Goal: Task Accomplishment & Management: Use online tool/utility

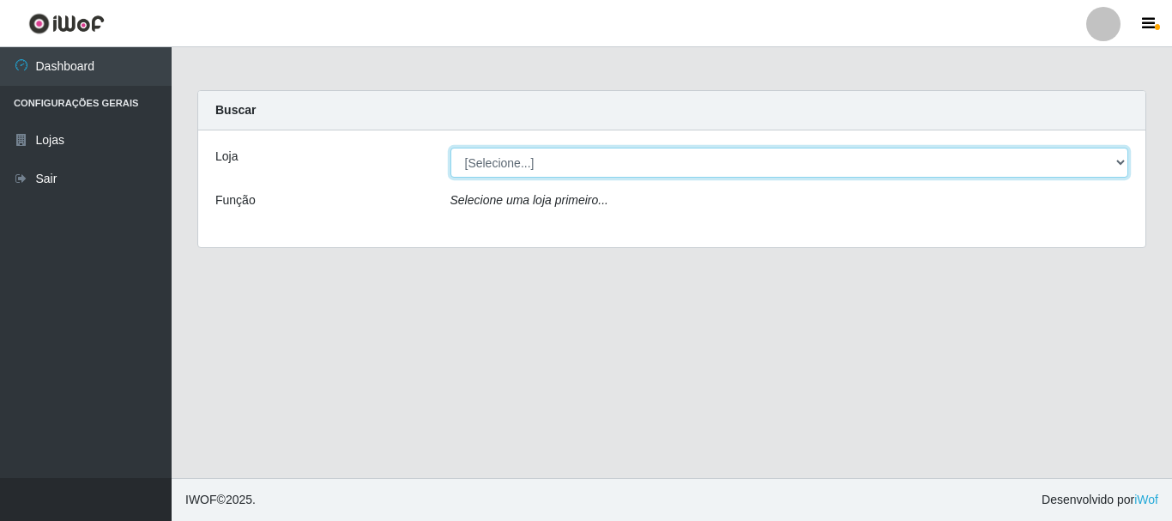
click at [506, 170] on select "[Selecione...] [GEOGRAPHIC_DATA] [GEOGRAPHIC_DATA]" at bounding box center [789, 163] width 679 height 30
select select "64"
click at [450, 148] on select "[Selecione...] [GEOGRAPHIC_DATA] [GEOGRAPHIC_DATA]" at bounding box center [789, 163] width 679 height 30
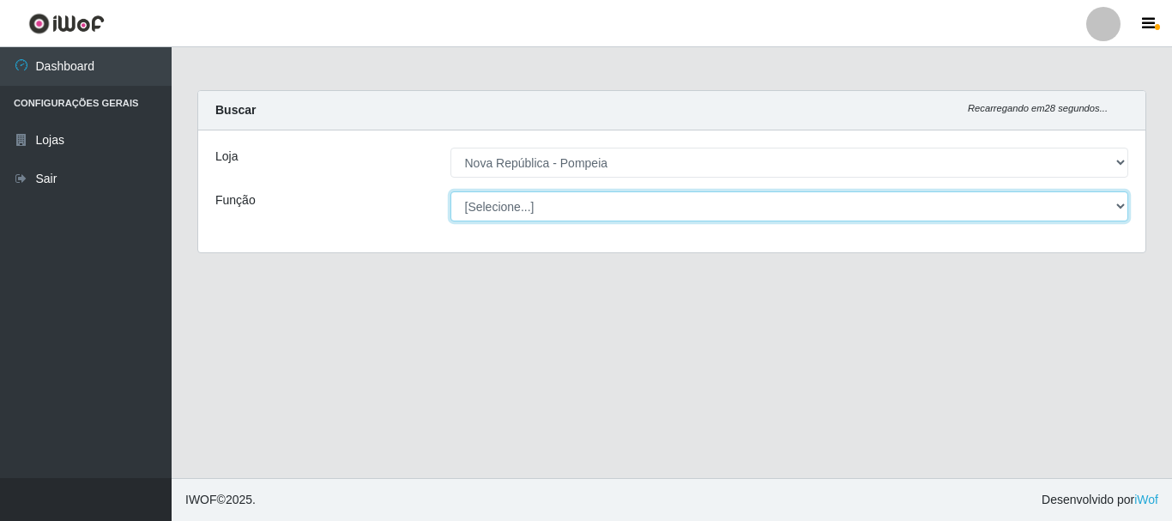
click at [546, 204] on select "[Selecione...] Balconista Operador de Caixa Recepcionista Repositor" at bounding box center [789, 206] width 679 height 30
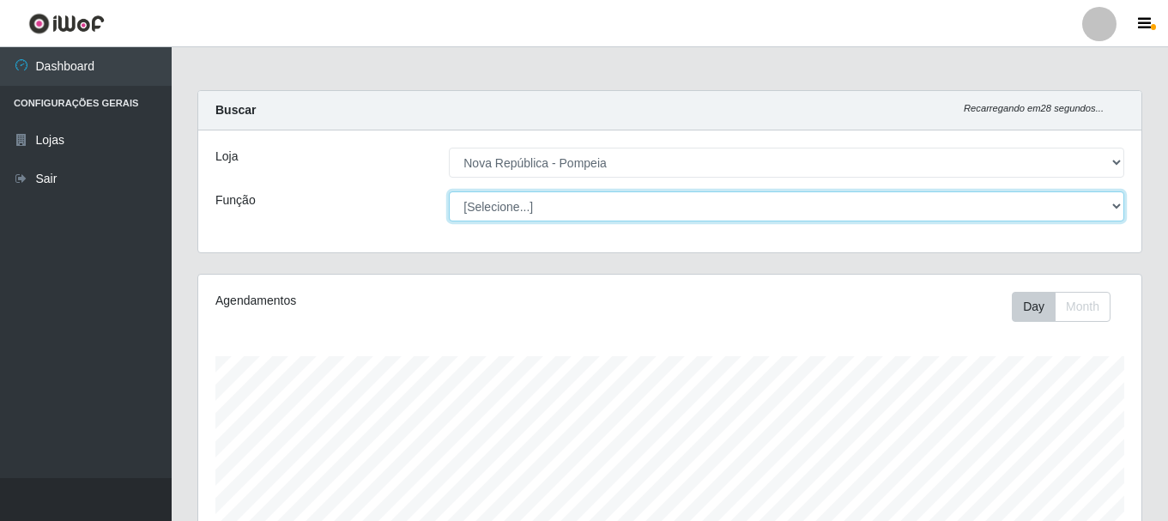
scroll to position [356, 943]
select select "22"
click at [449, 191] on select "[Selecione...] Balconista Operador de Caixa Recepcionista Repositor" at bounding box center [786, 206] width 675 height 30
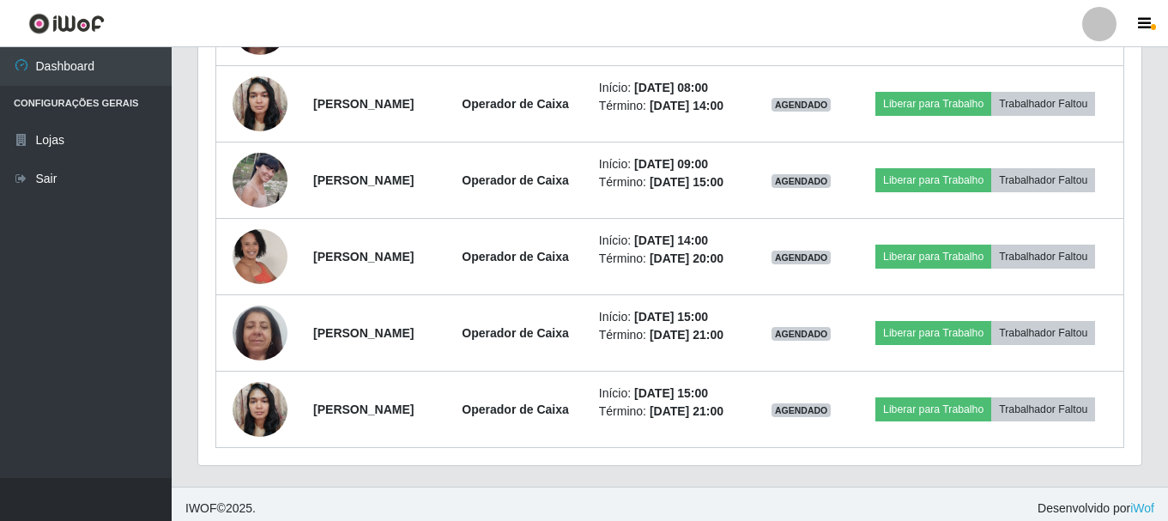
scroll to position [1116, 0]
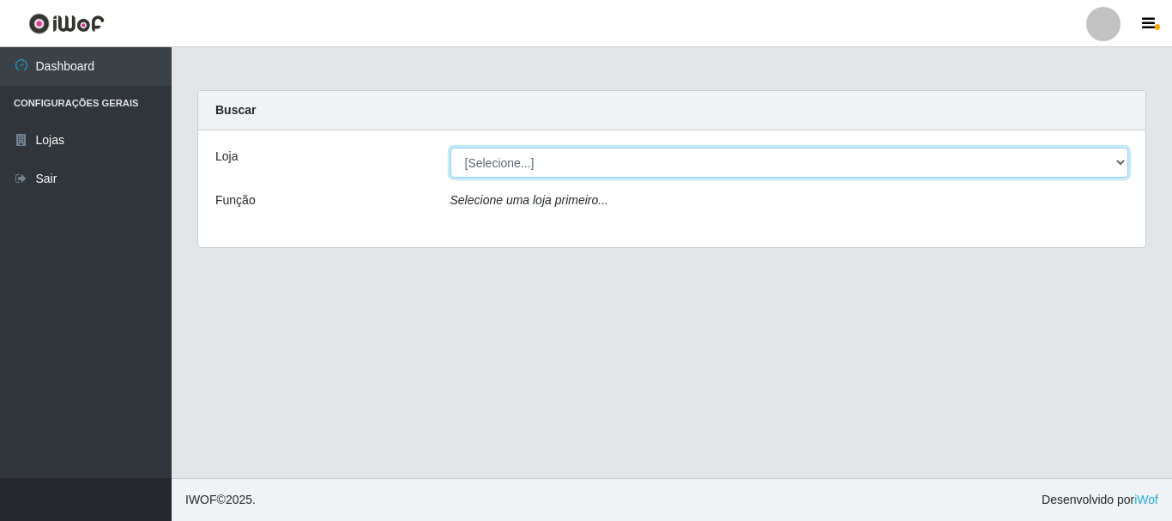
click at [1123, 165] on select "[Selecione...] [GEOGRAPHIC_DATA] [GEOGRAPHIC_DATA]" at bounding box center [789, 163] width 679 height 30
select select "64"
click at [450, 148] on select "[Selecione...] [GEOGRAPHIC_DATA] [GEOGRAPHIC_DATA]" at bounding box center [789, 163] width 679 height 30
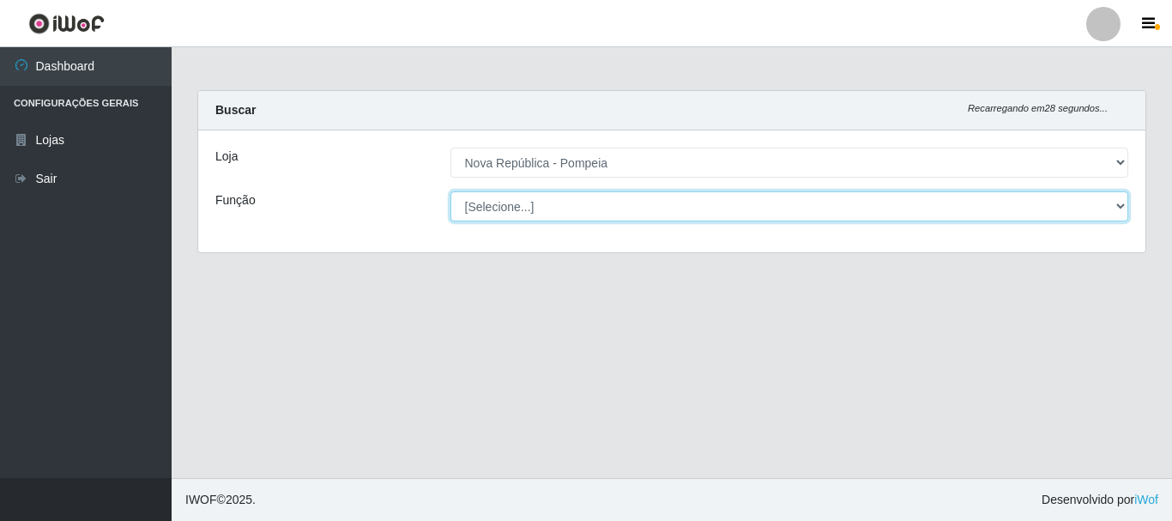
drag, startPoint x: 1117, startPoint y: 203, endPoint x: 1055, endPoint y: 188, distance: 63.5
click at [1118, 203] on select "[Selecione...] Balconista Operador de Caixa Recepcionista Repositor" at bounding box center [789, 206] width 679 height 30
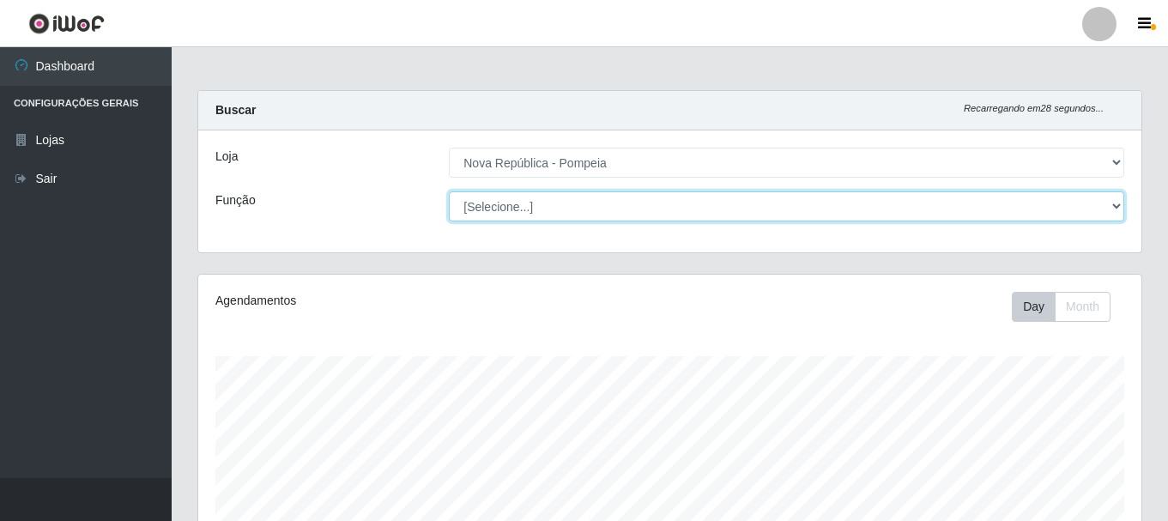
scroll to position [356, 943]
select select "22"
click at [449, 191] on select "[Selecione...] Balconista Operador de Caixa Recepcionista Repositor" at bounding box center [786, 206] width 675 height 30
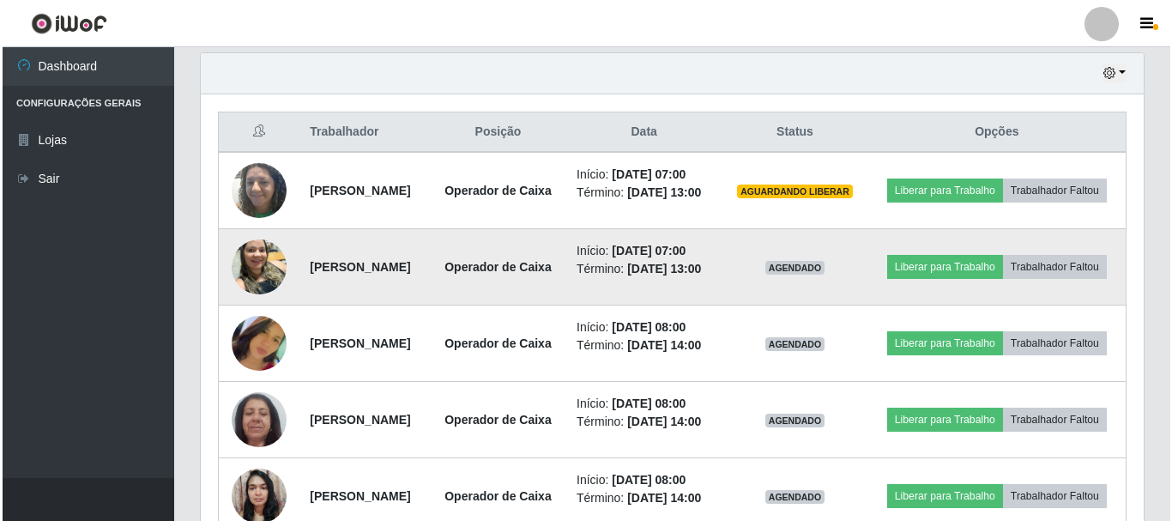
scroll to position [631, 0]
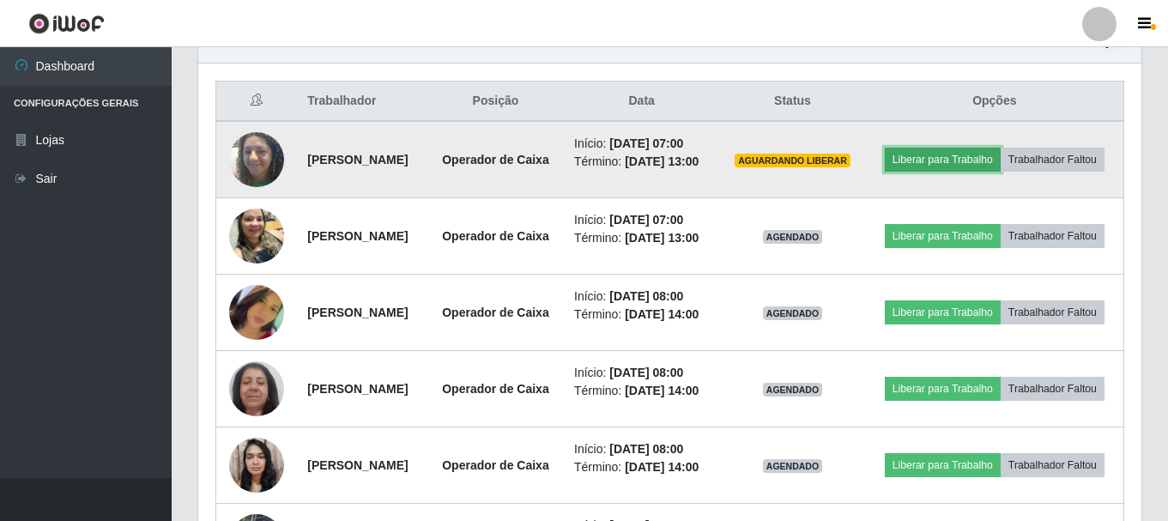
click at [1001, 154] on button "Liberar para Trabalho" at bounding box center [943, 160] width 116 height 24
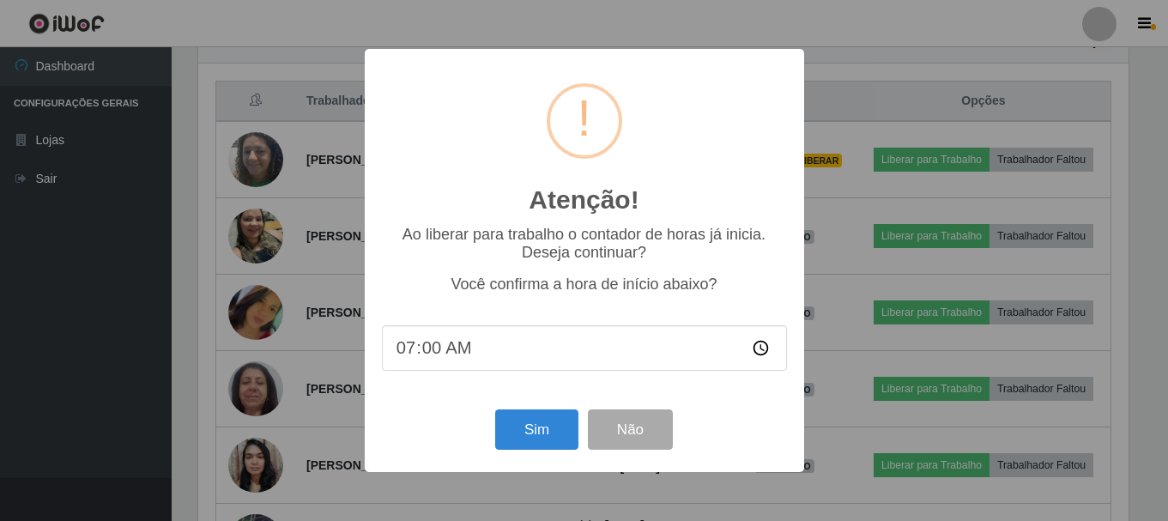
scroll to position [356, 934]
click at [551, 431] on button "Sim" at bounding box center [538, 429] width 83 height 40
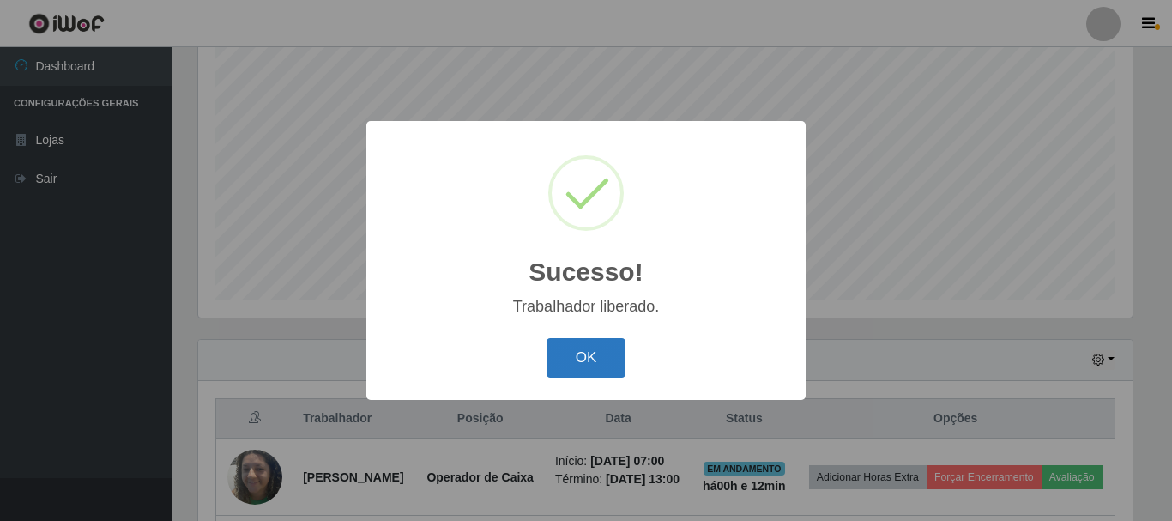
click at [565, 351] on button "OK" at bounding box center [587, 358] width 80 height 40
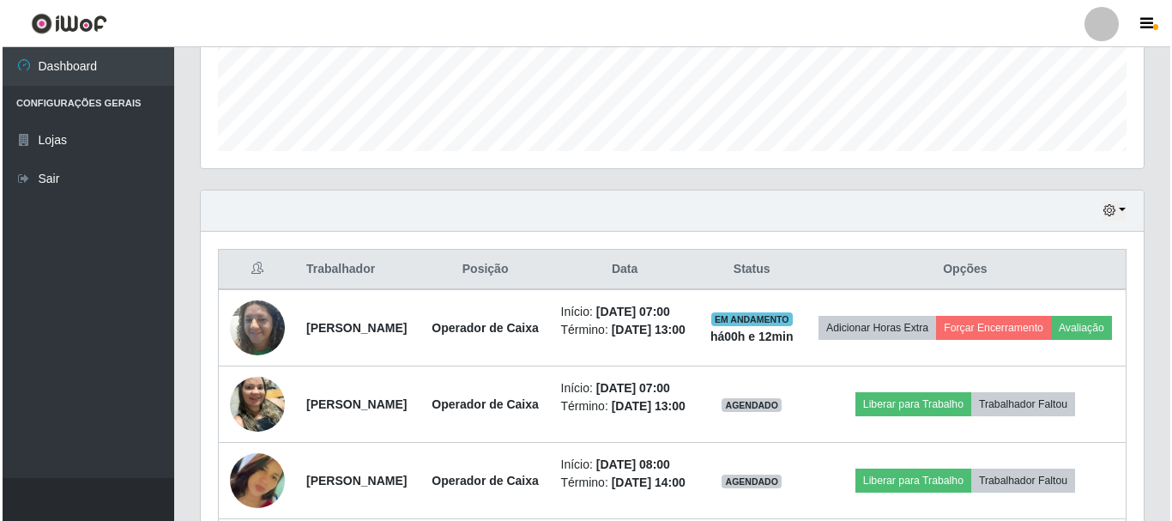
scroll to position [489, 0]
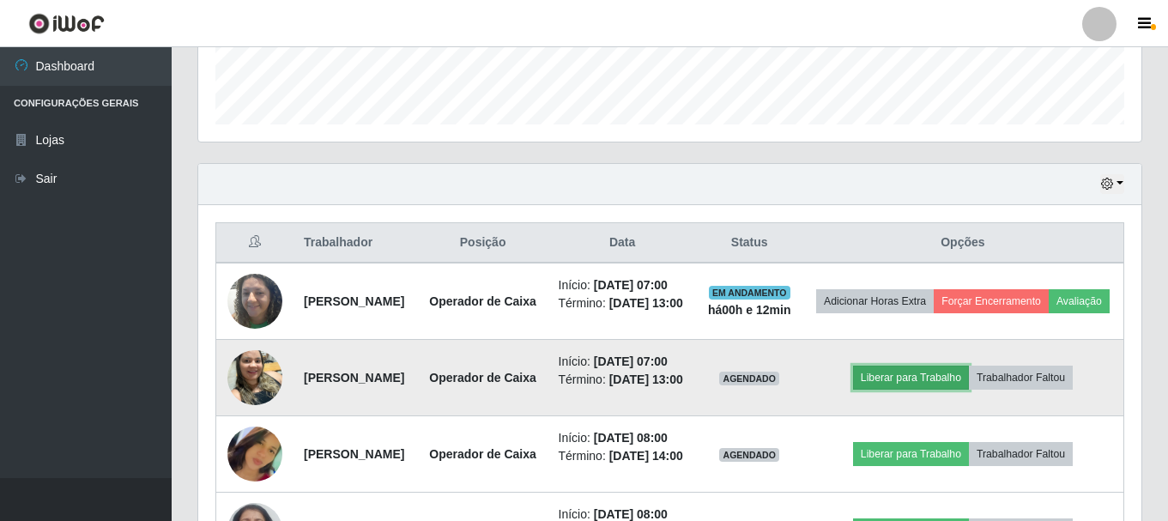
click at [949, 390] on button "Liberar para Trabalho" at bounding box center [911, 378] width 116 height 24
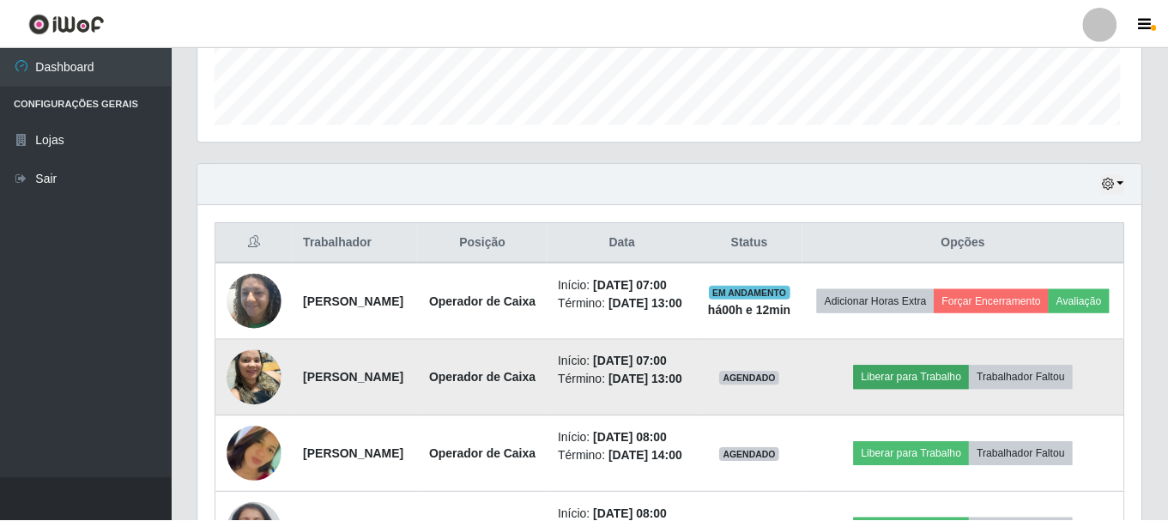
scroll to position [356, 934]
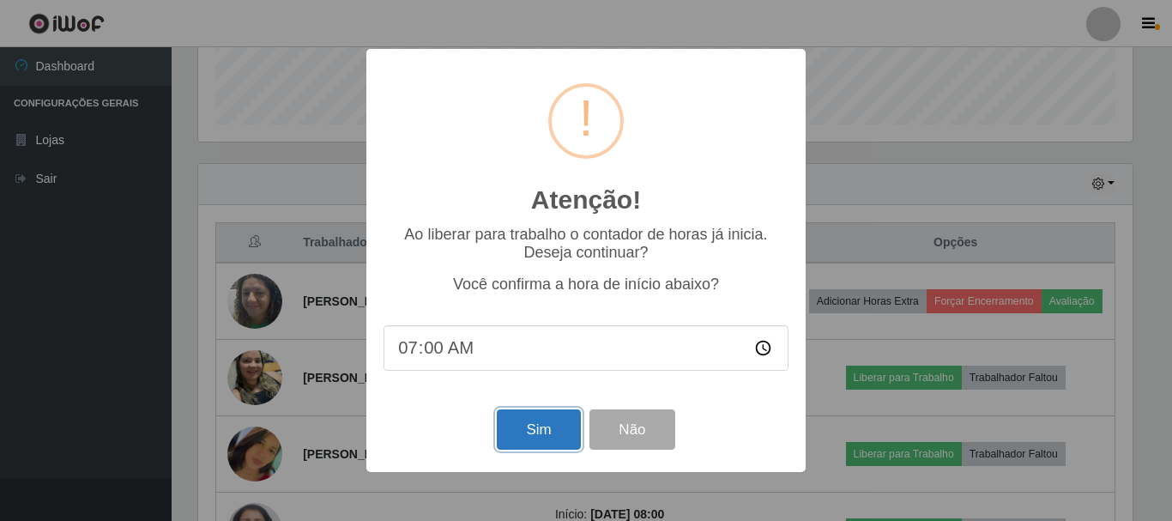
click at [532, 438] on button "Sim" at bounding box center [538, 429] width 83 height 40
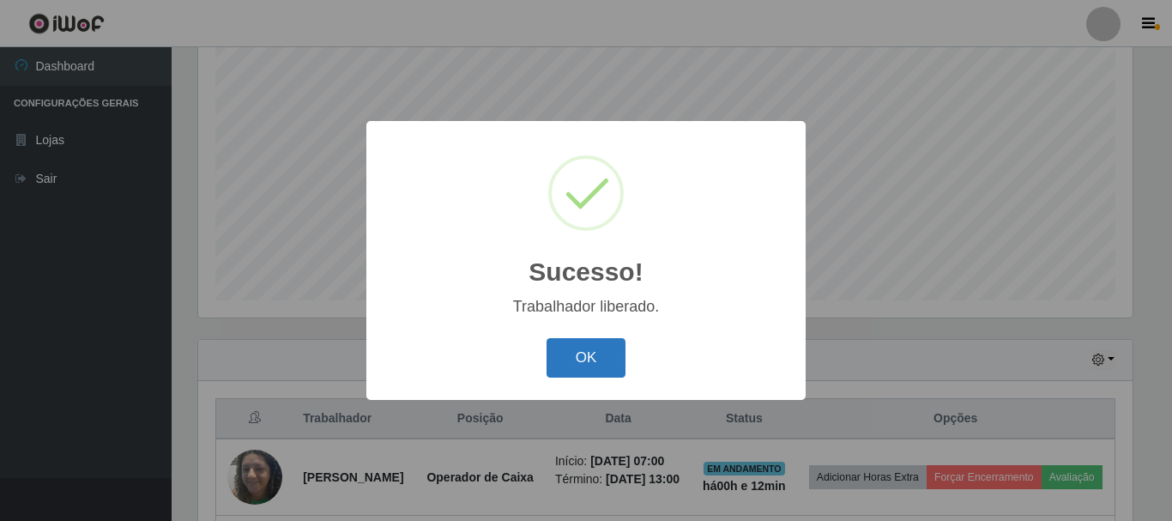
click at [618, 360] on button "OK" at bounding box center [587, 358] width 80 height 40
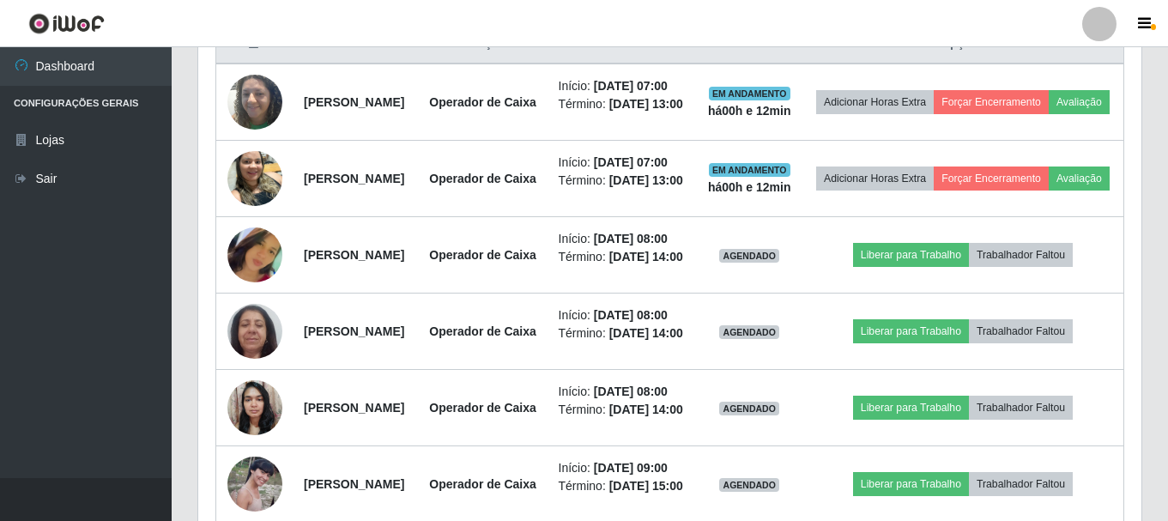
scroll to position [692, 0]
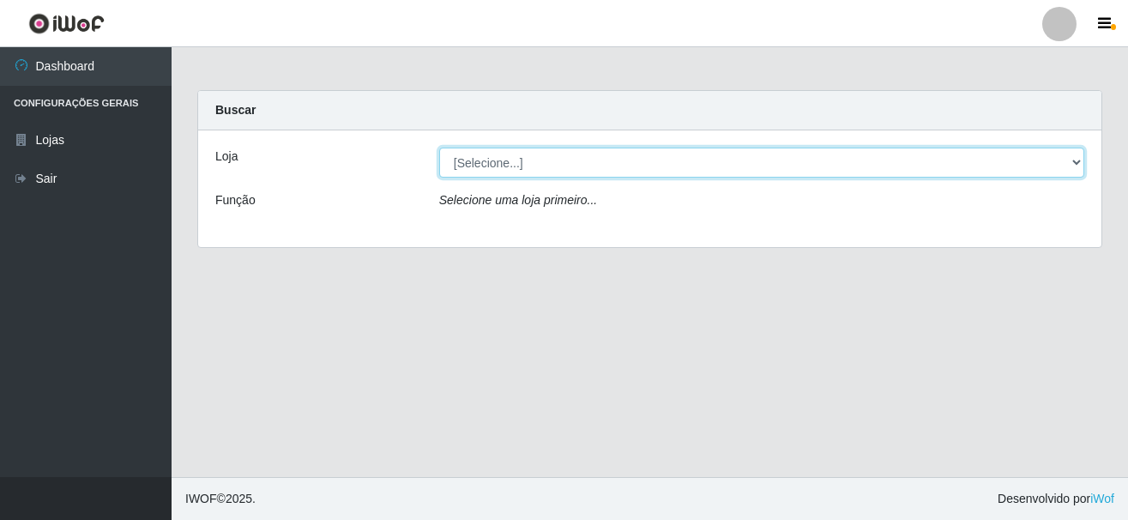
click at [683, 152] on select "[Selecione...] [GEOGRAPHIC_DATA] [GEOGRAPHIC_DATA]" at bounding box center [761, 163] width 645 height 30
select select "64"
click at [439, 148] on select "[Selecione...] [GEOGRAPHIC_DATA] [GEOGRAPHIC_DATA]" at bounding box center [761, 163] width 645 height 30
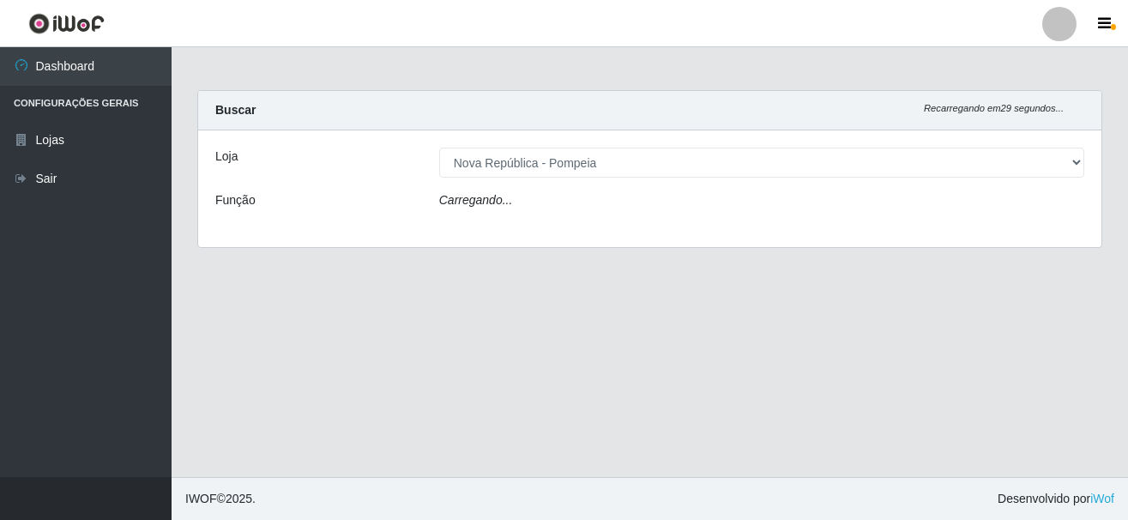
click at [668, 221] on div "Loja [Selecione...] Nova República - Pajuçara Nova República - Pompeia Função C…" at bounding box center [650, 188] width 904 height 117
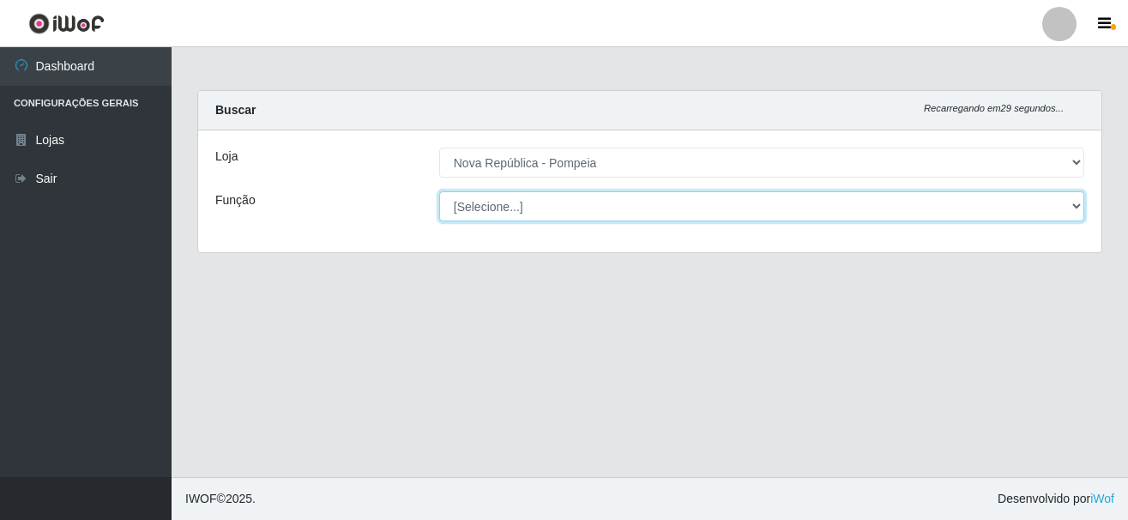
click at [613, 215] on select "[Selecione...] Balconista Operador de Caixa Recepcionista Repositor" at bounding box center [761, 206] width 645 height 30
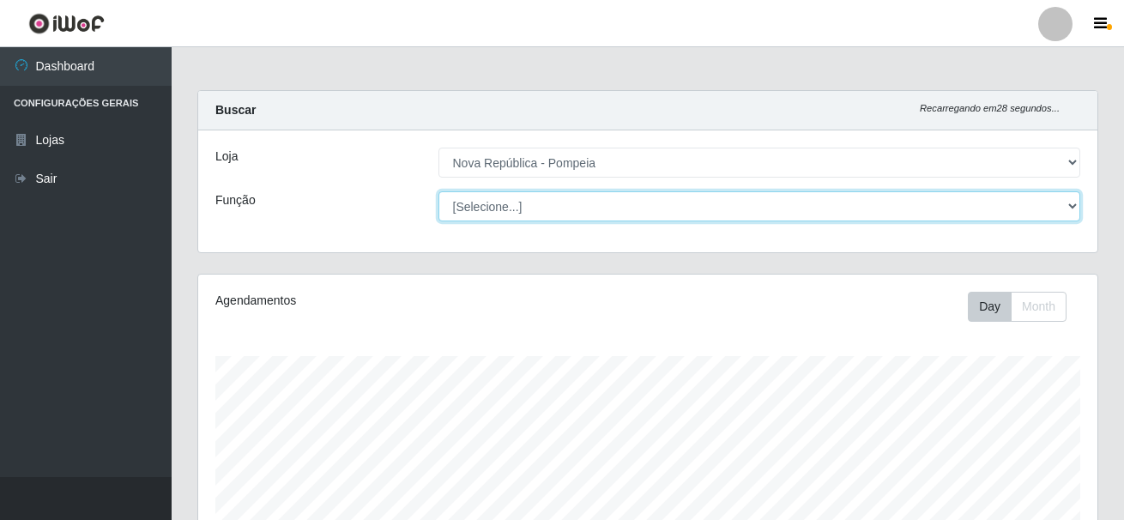
scroll to position [356, 899]
select select "22"
click at [438, 191] on select "[Selecione...] Balconista Operador de Caixa Recepcionista Repositor" at bounding box center [759, 206] width 643 height 30
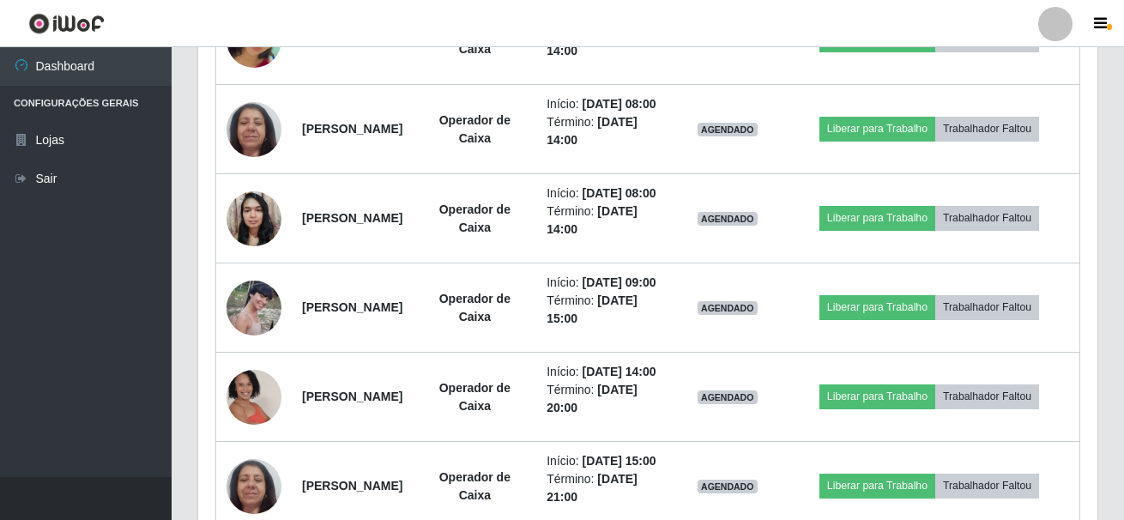
scroll to position [974, 0]
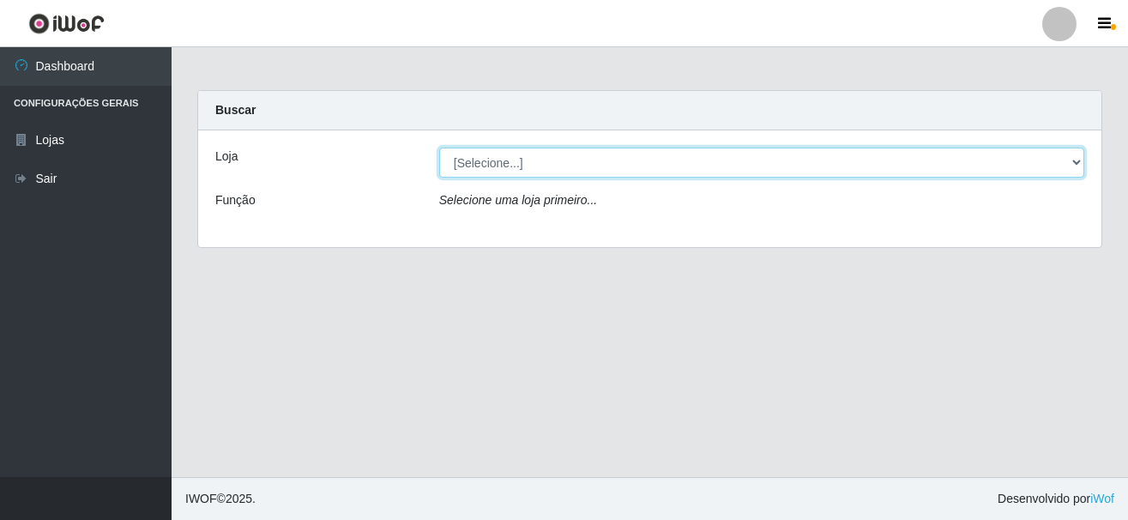
click at [1069, 158] on select "[Selecione...] [GEOGRAPHIC_DATA] [GEOGRAPHIC_DATA]" at bounding box center [761, 163] width 645 height 30
select select "64"
click at [439, 148] on select "[Selecione...] [GEOGRAPHIC_DATA] [GEOGRAPHIC_DATA]" at bounding box center [761, 163] width 645 height 30
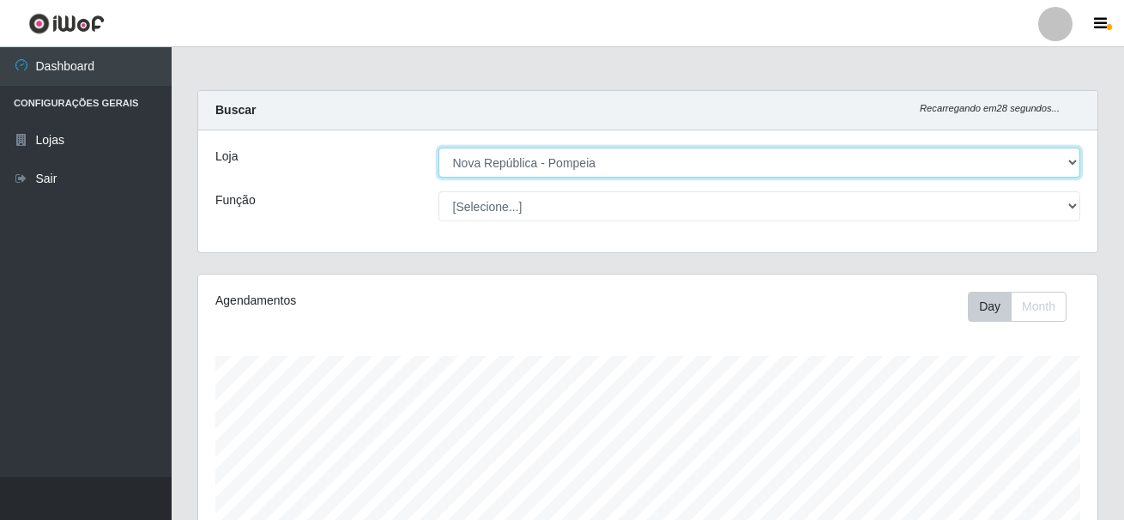
scroll to position [356, 899]
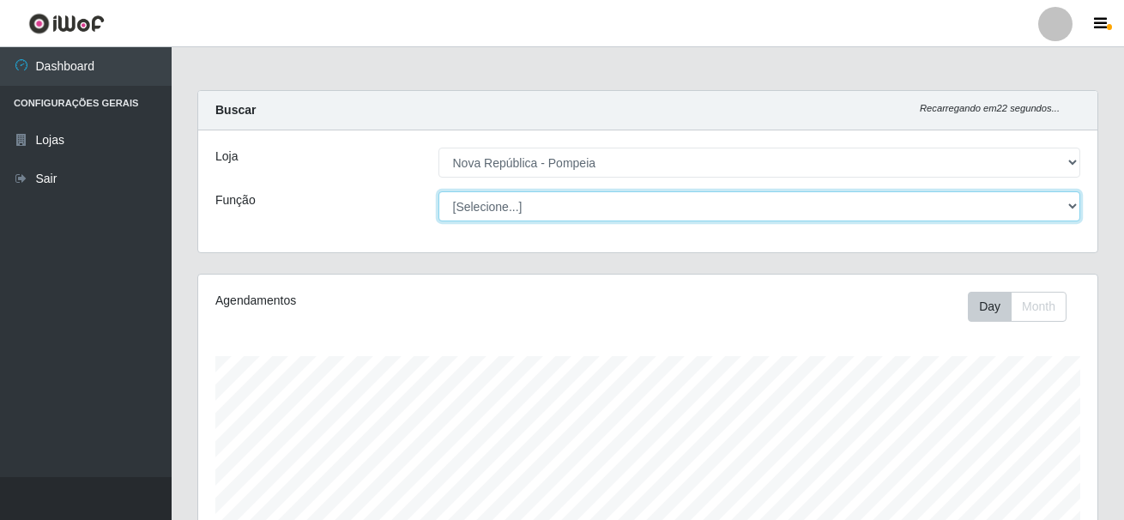
click at [1065, 207] on select "[Selecione...] Balconista Operador de Caixa Recepcionista Repositor" at bounding box center [759, 206] width 643 height 30
select select "22"
click at [438, 191] on select "[Selecione...] Balconista Operador de Caixa Recepcionista Repositor" at bounding box center [759, 206] width 643 height 30
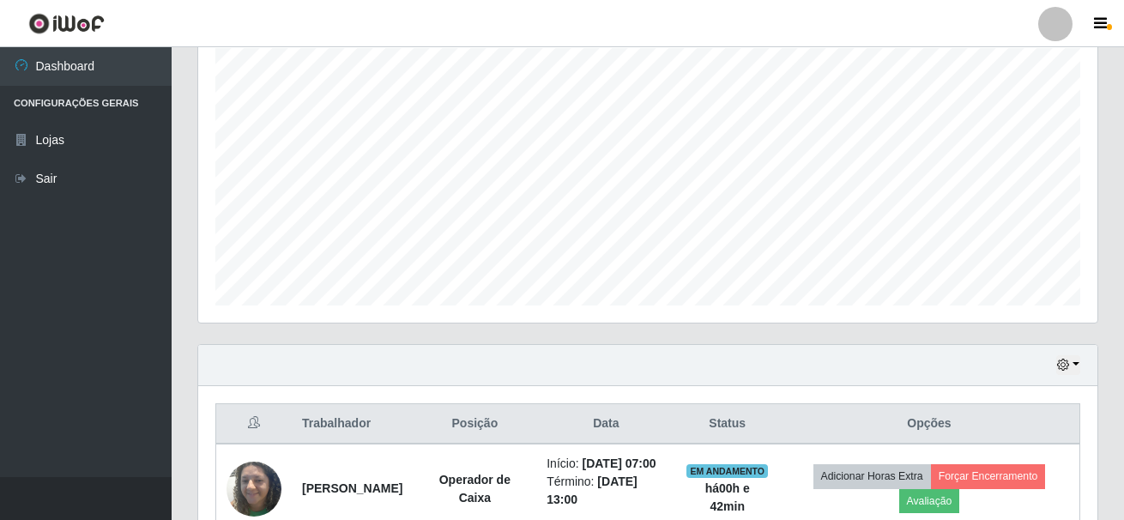
scroll to position [314, 0]
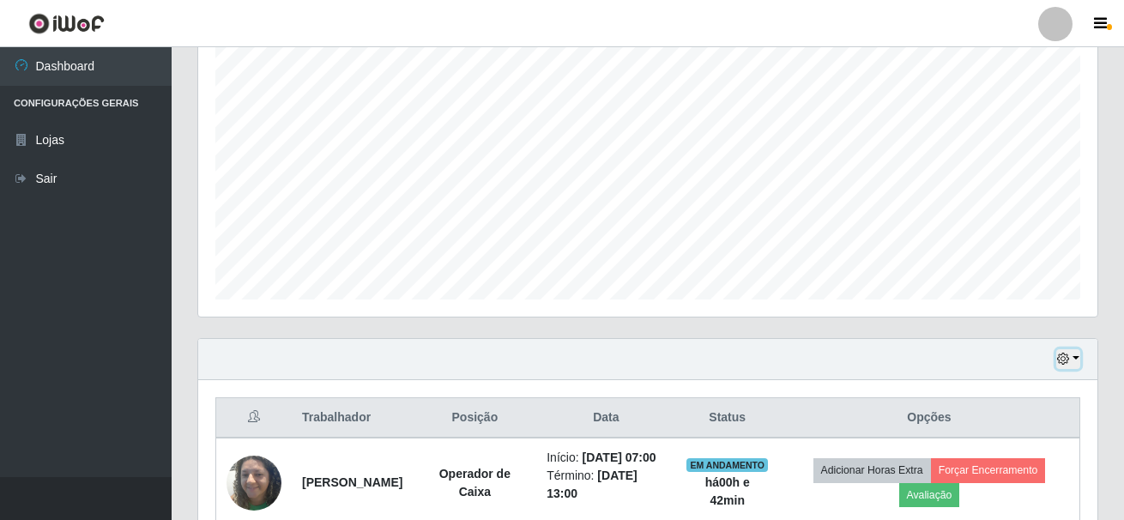
click at [1070, 354] on button "button" at bounding box center [1068, 359] width 24 height 20
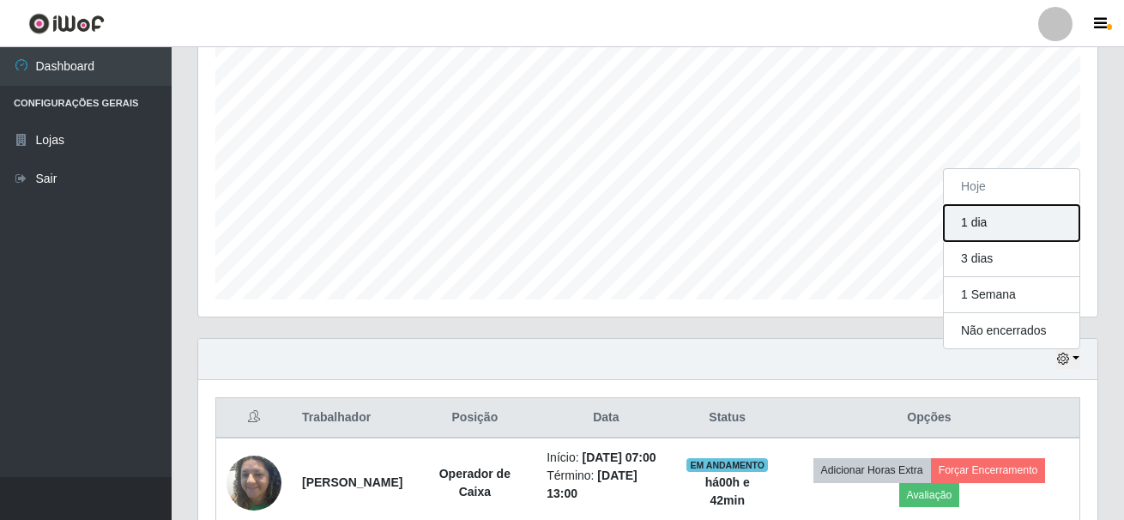
click at [1009, 223] on button "1 dia" at bounding box center [1012, 223] width 136 height 36
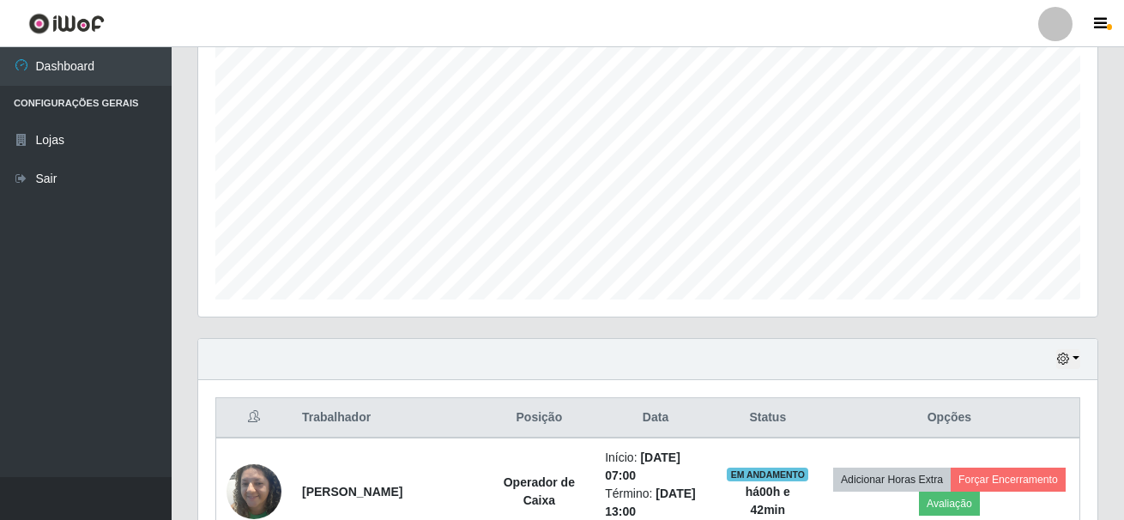
drag, startPoint x: 1123, startPoint y: 133, endPoint x: 1110, endPoint y: 221, distance: 88.6
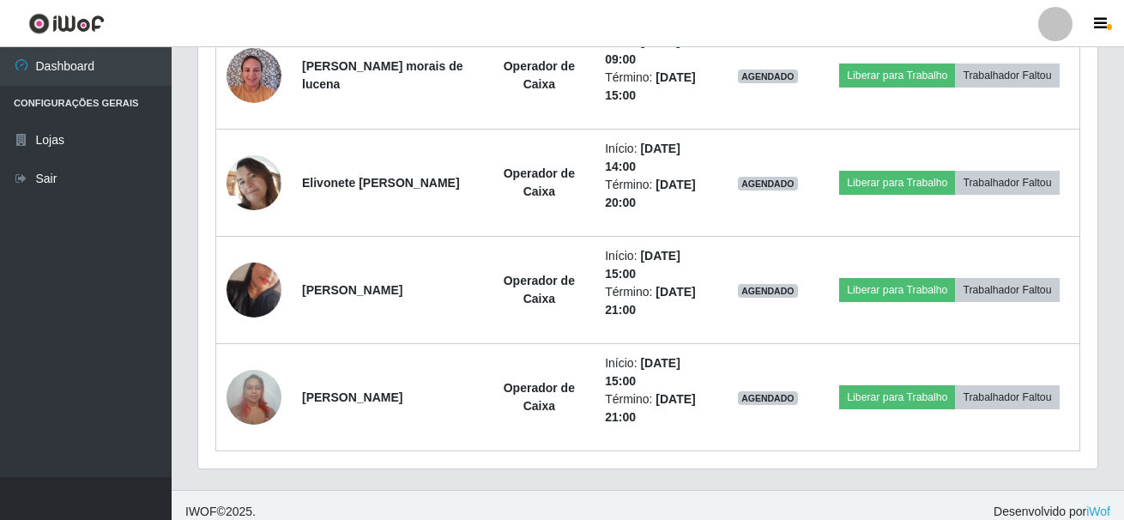
scroll to position [2018, 0]
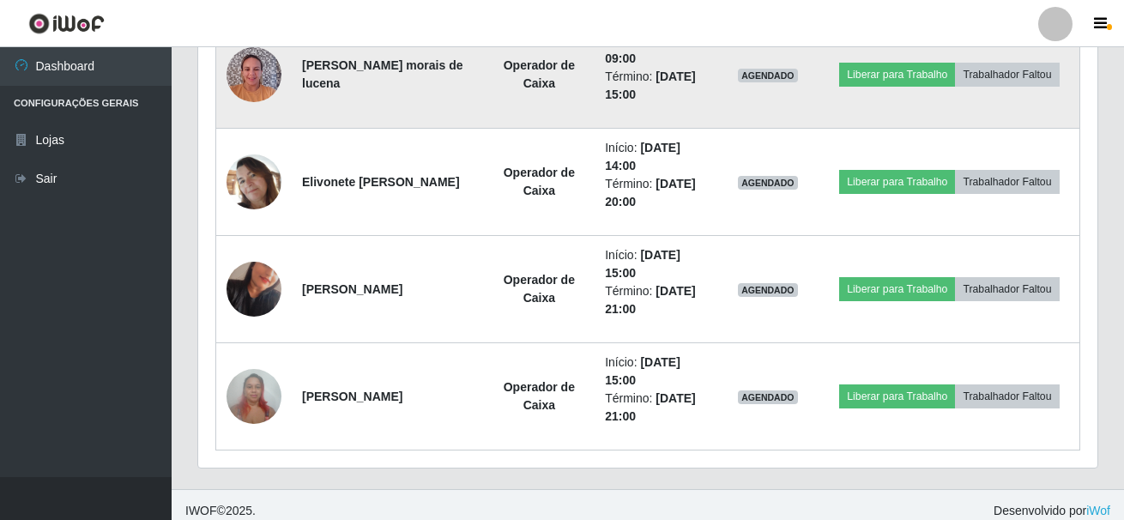
click at [259, 60] on img at bounding box center [254, 74] width 55 height 73
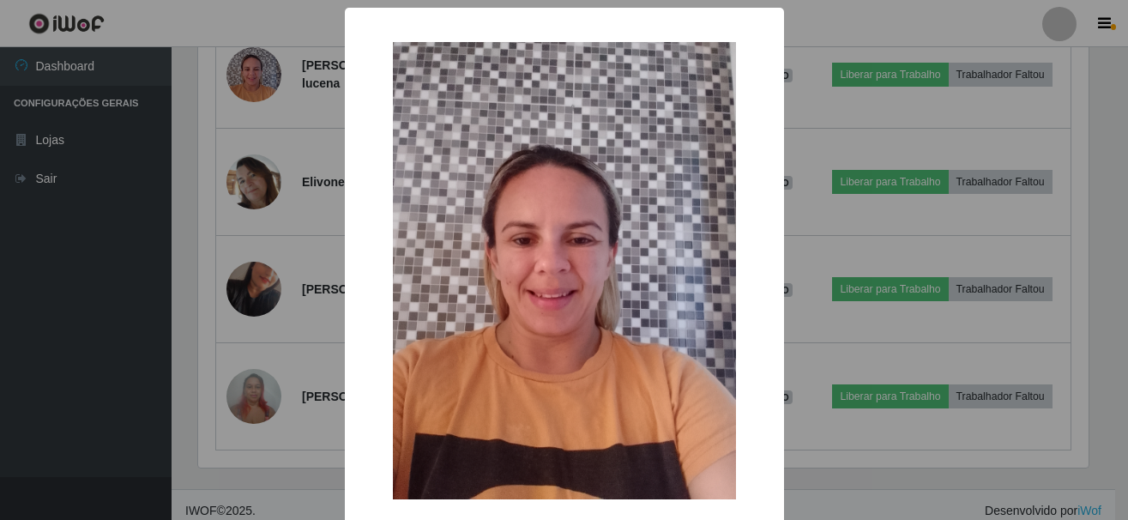
click at [89, 330] on div "× OK Cancel" at bounding box center [564, 260] width 1128 height 520
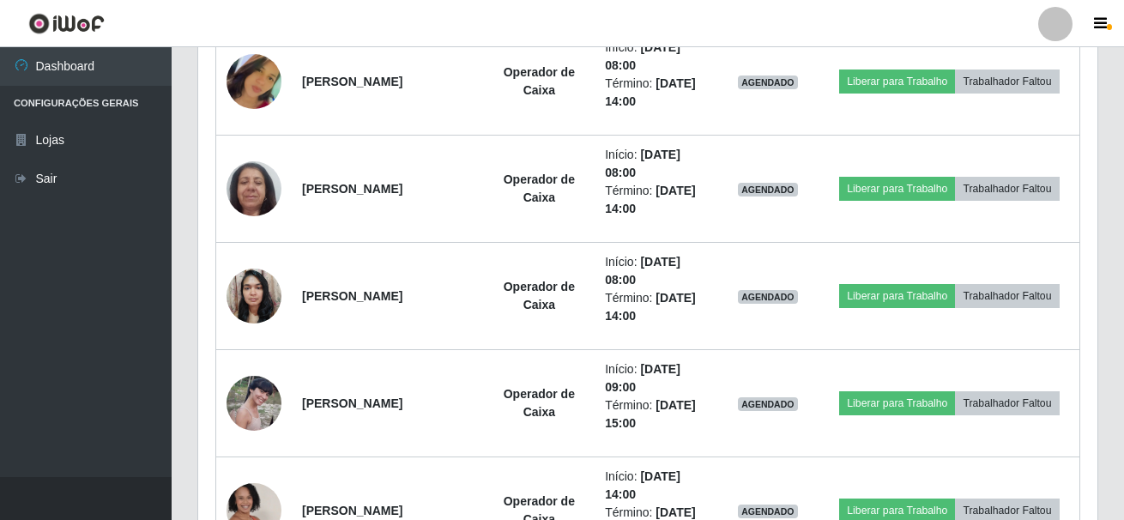
scroll to position [927, 0]
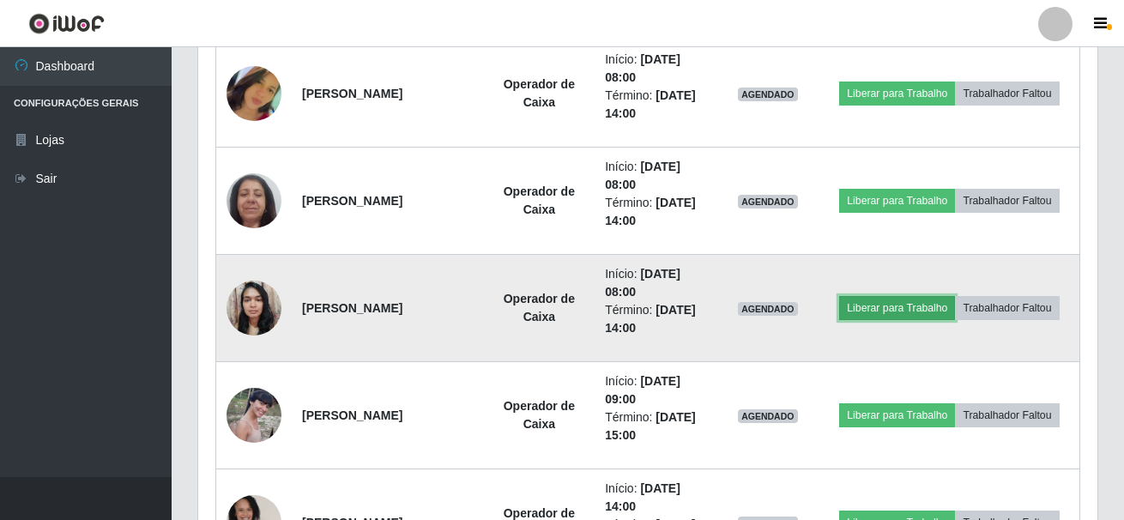
click at [919, 299] on button "Liberar para Trabalho" at bounding box center [897, 308] width 116 height 24
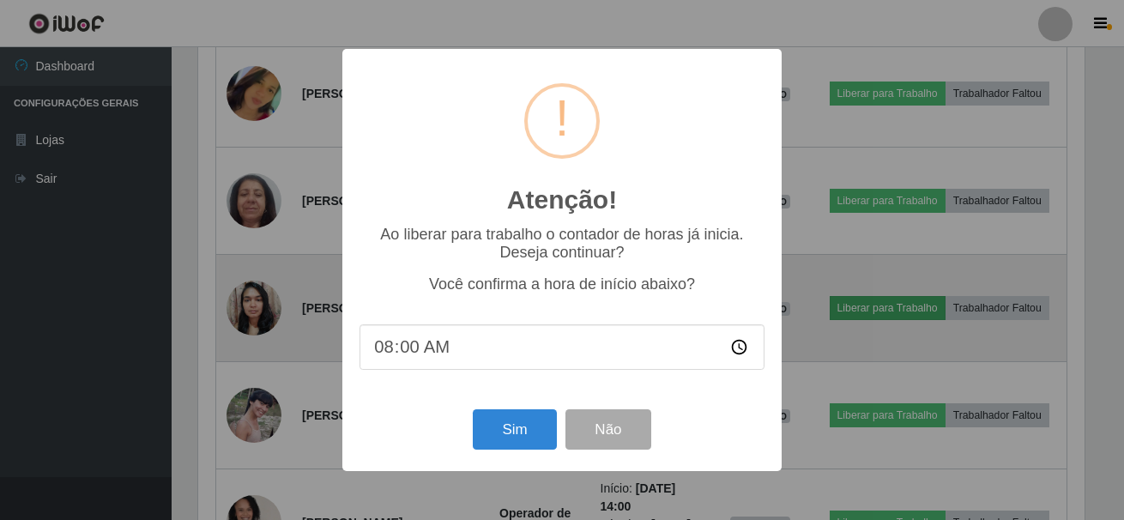
scroll to position [356, 891]
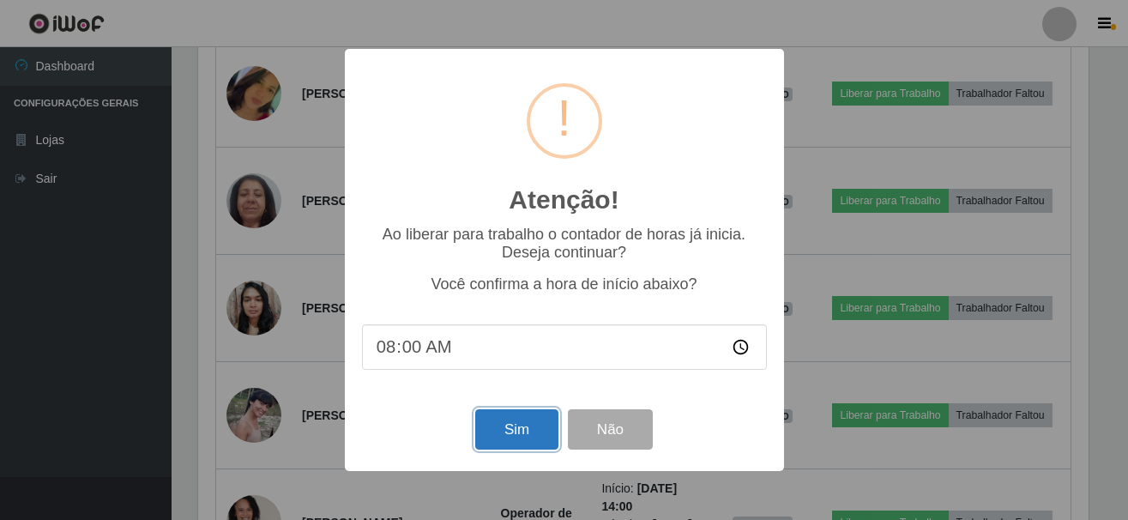
click at [537, 431] on button "Sim" at bounding box center [516, 429] width 83 height 40
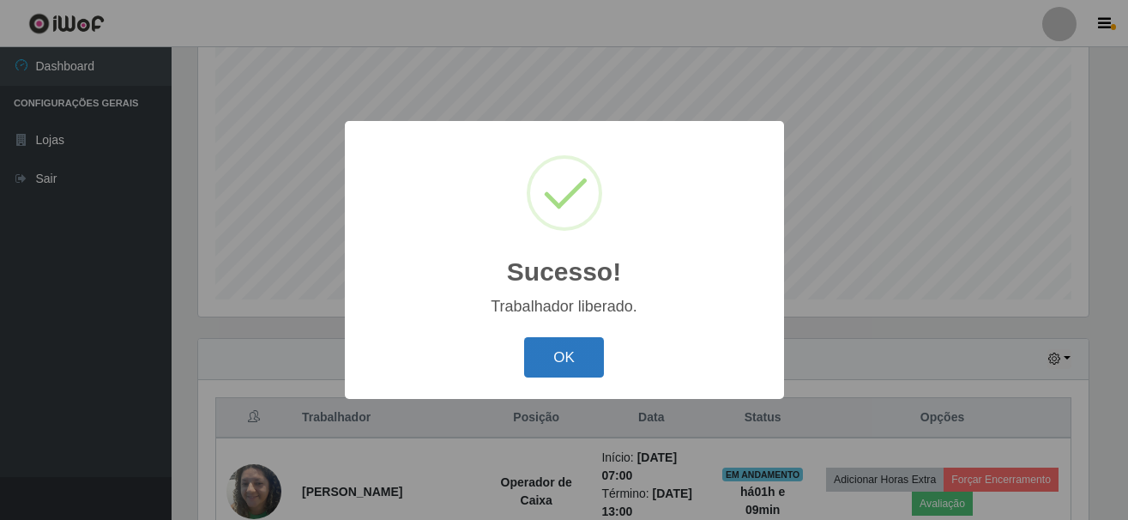
click at [557, 373] on button "OK" at bounding box center [564, 357] width 80 height 40
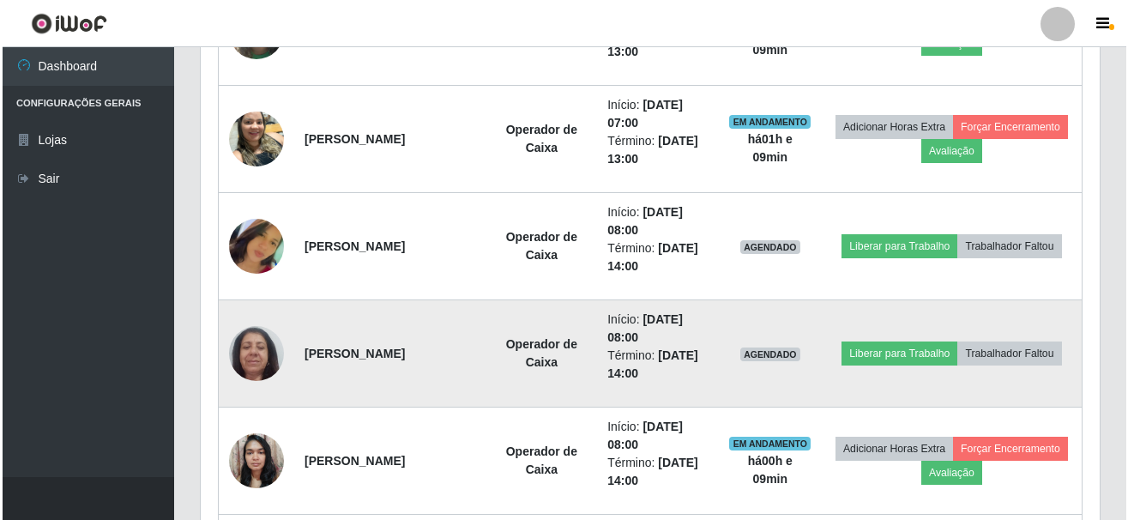
scroll to position [829, 0]
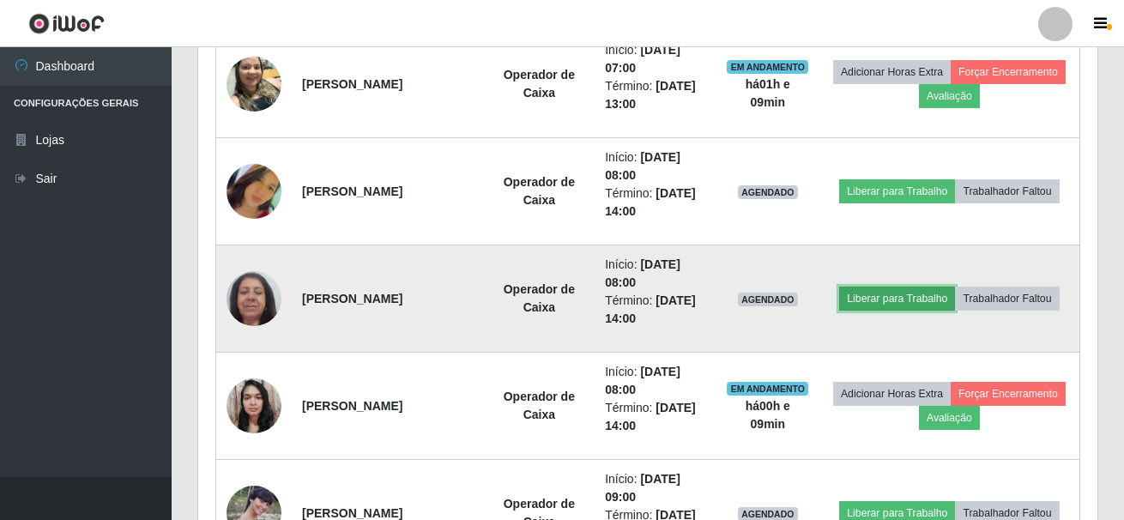
click at [955, 287] on button "Liberar para Trabalho" at bounding box center [897, 299] width 116 height 24
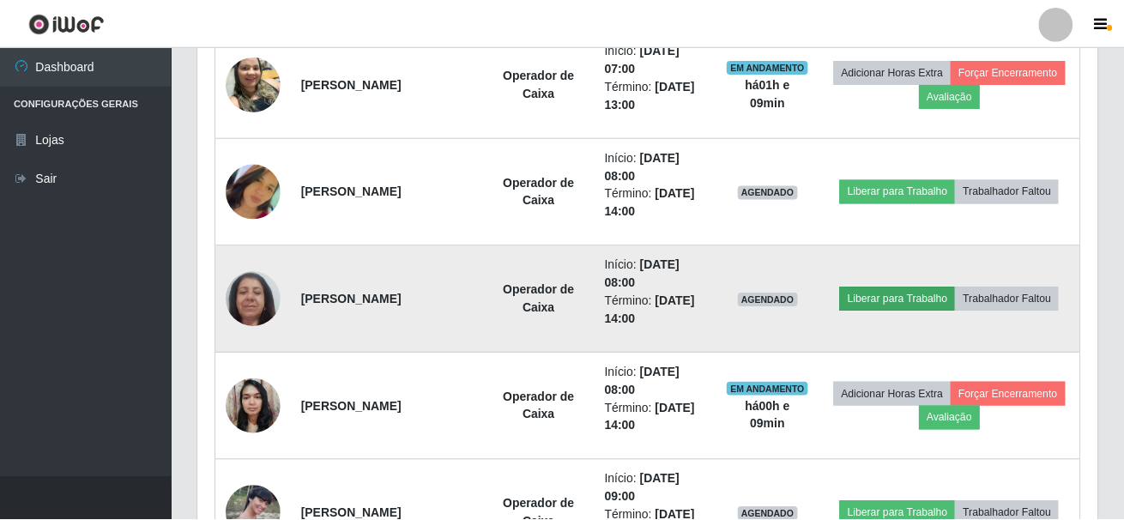
scroll to position [356, 891]
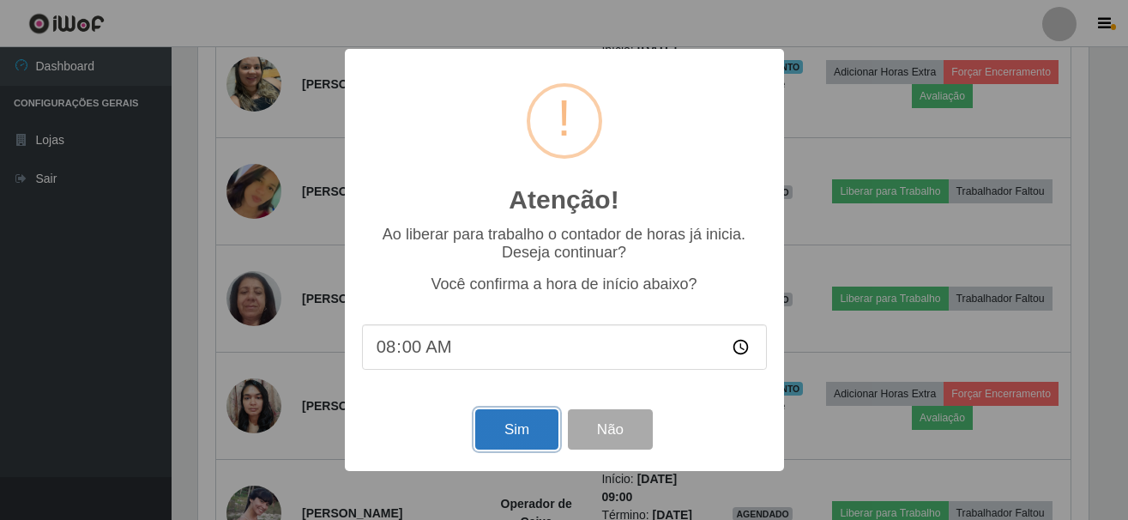
click at [535, 434] on button "Sim" at bounding box center [516, 429] width 83 height 40
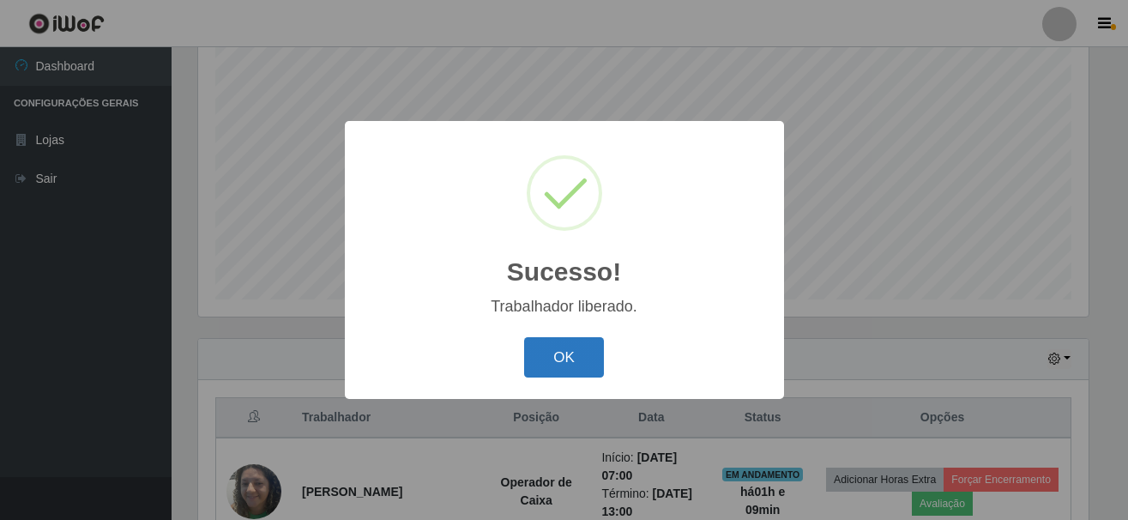
click at [591, 369] on button "OK" at bounding box center [564, 357] width 80 height 40
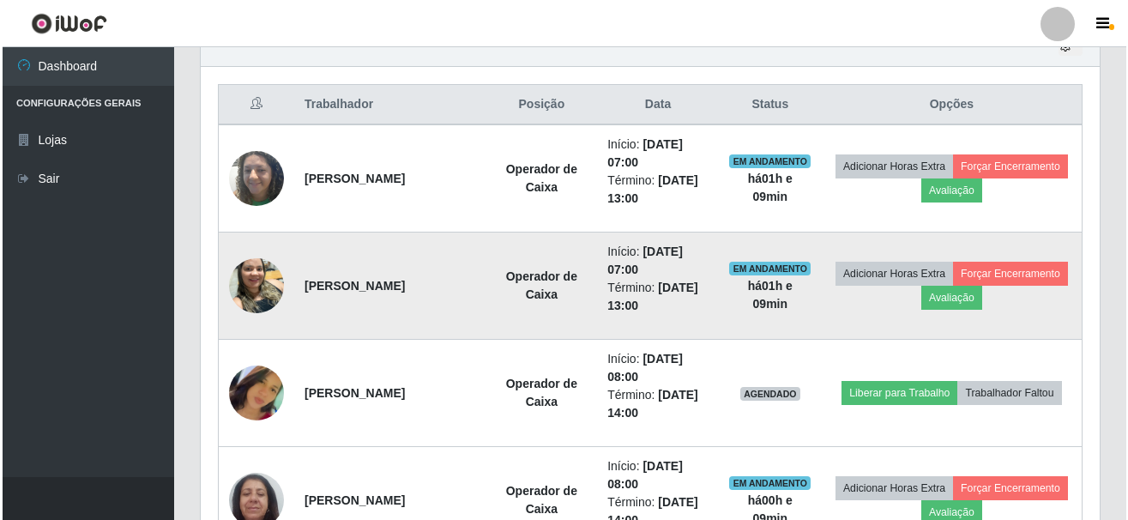
scroll to position [657, 0]
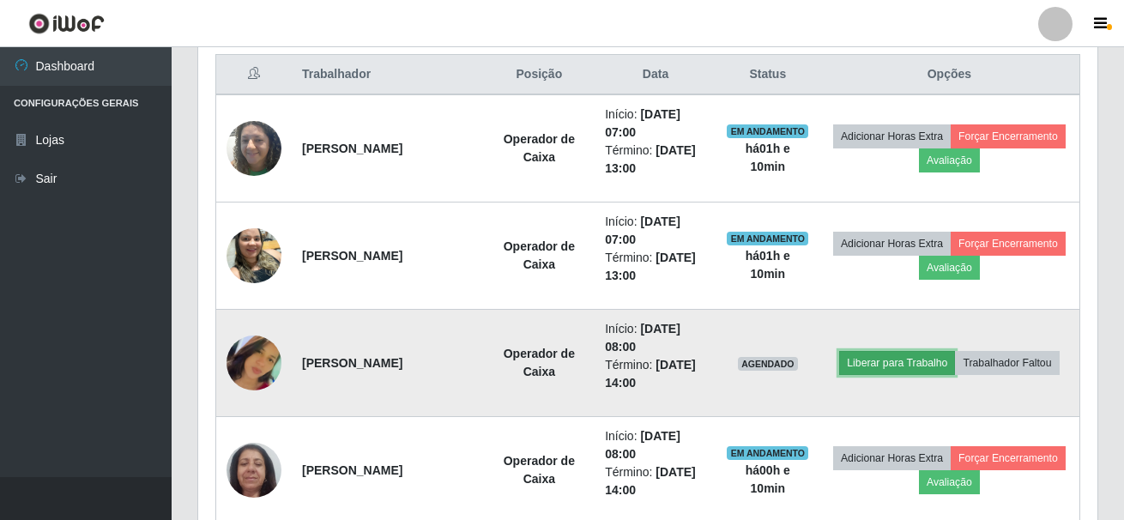
click at [932, 351] on button "Liberar para Trabalho" at bounding box center [897, 363] width 116 height 24
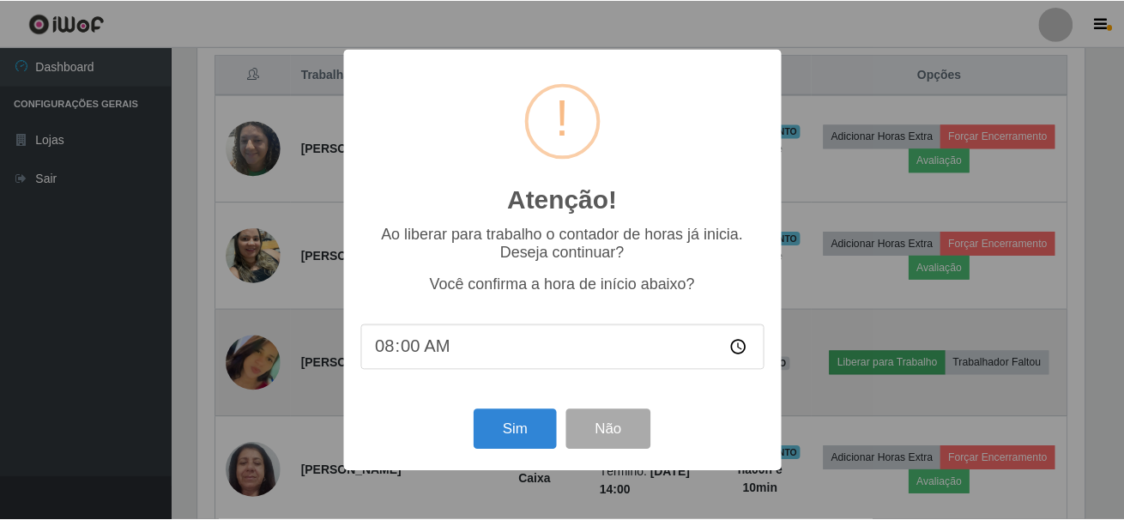
scroll to position [356, 891]
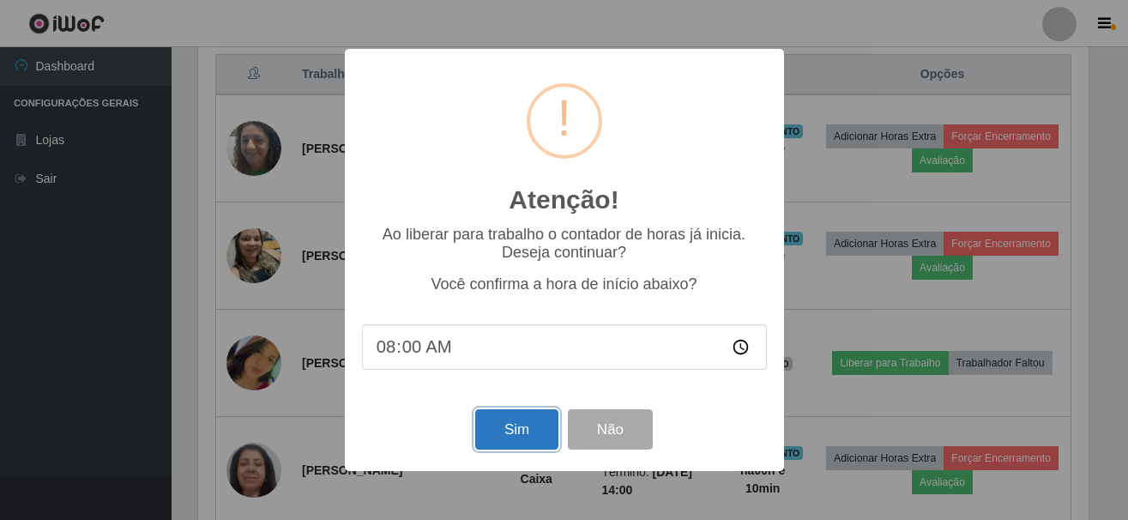
click at [521, 438] on button "Sim" at bounding box center [516, 429] width 83 height 40
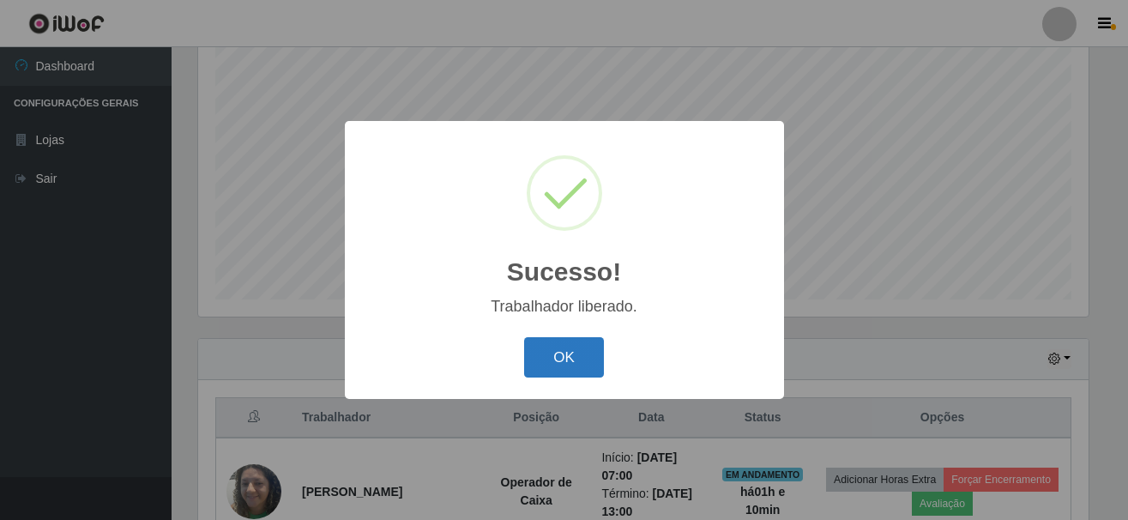
click at [561, 360] on button "OK" at bounding box center [564, 357] width 80 height 40
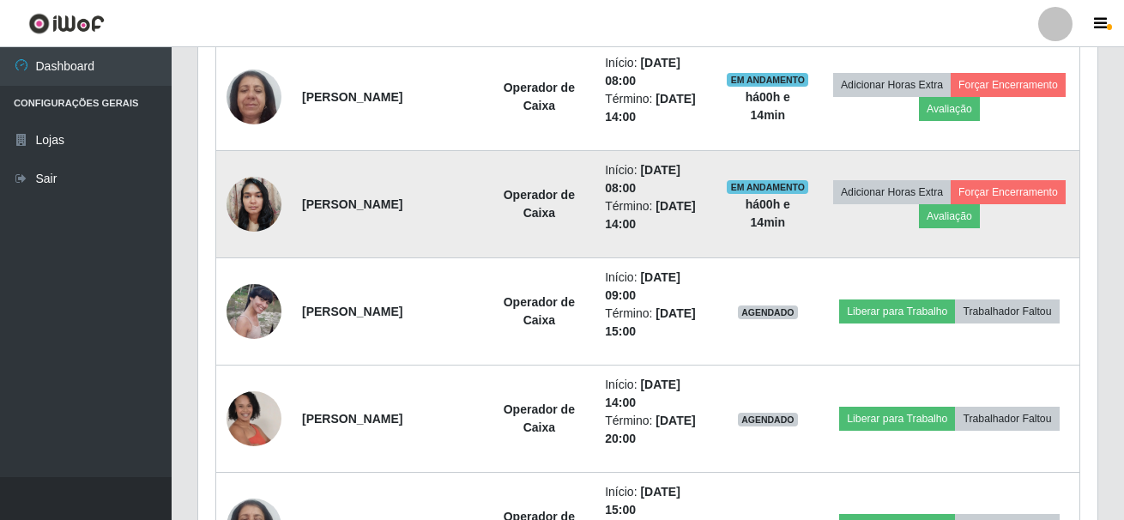
scroll to position [1001, 0]
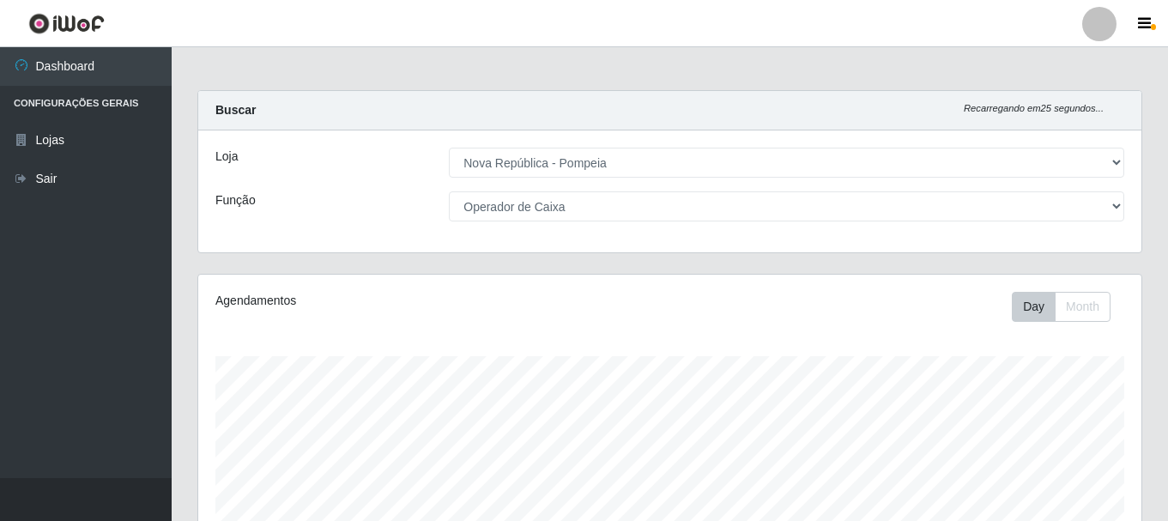
select select "64"
select select "22"
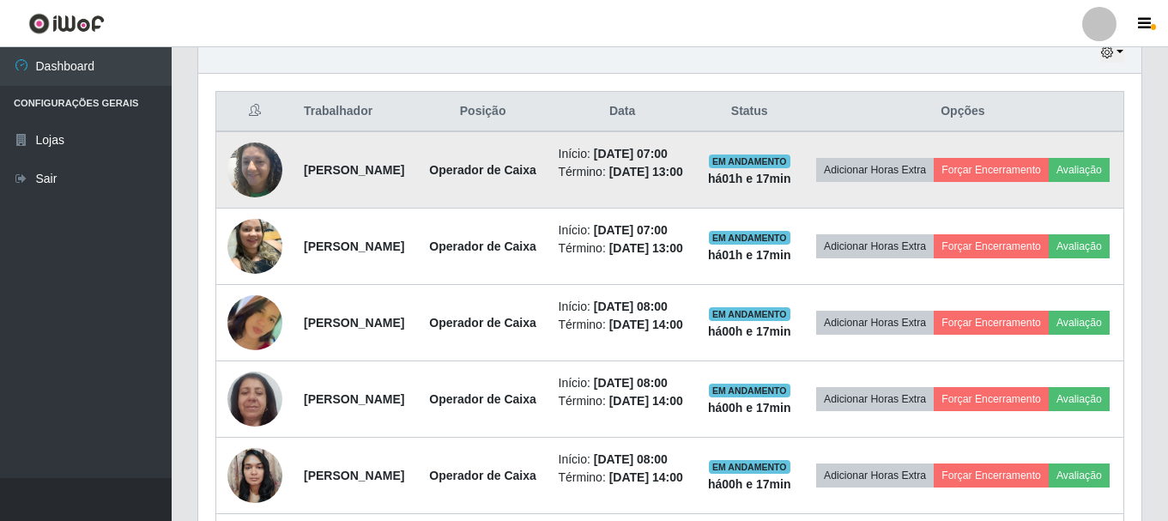
scroll to position [545, 0]
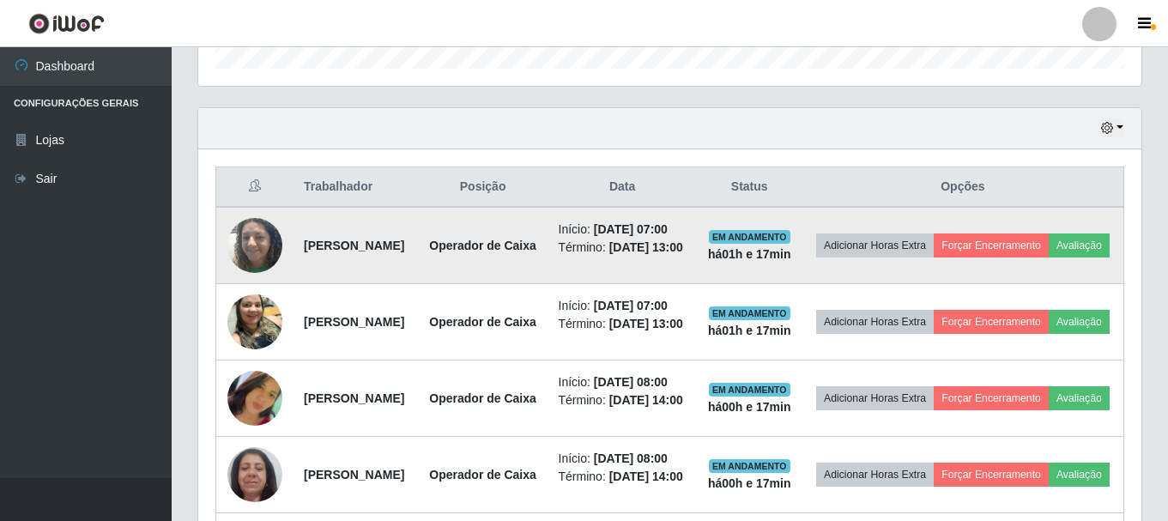
drag, startPoint x: 301, startPoint y: 266, endPoint x: 447, endPoint y: 269, distance: 145.9
click at [418, 269] on td "Jeanne dos Santos Silva" at bounding box center [355, 245] width 124 height 77
copy strong "Jeanne dos Santos Silva"
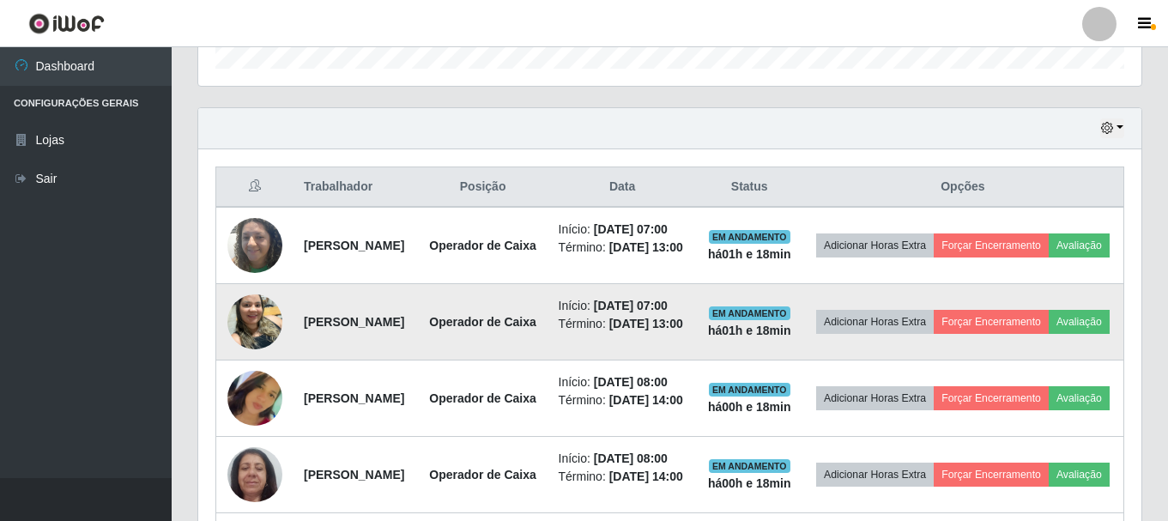
drag, startPoint x: 298, startPoint y: 371, endPoint x: 471, endPoint y: 378, distance: 173.5
click at [418, 360] on td "Janiele Ribeiro dos Santos" at bounding box center [355, 322] width 124 height 76
copy strong "Janiele Ribeiro dos Santos"
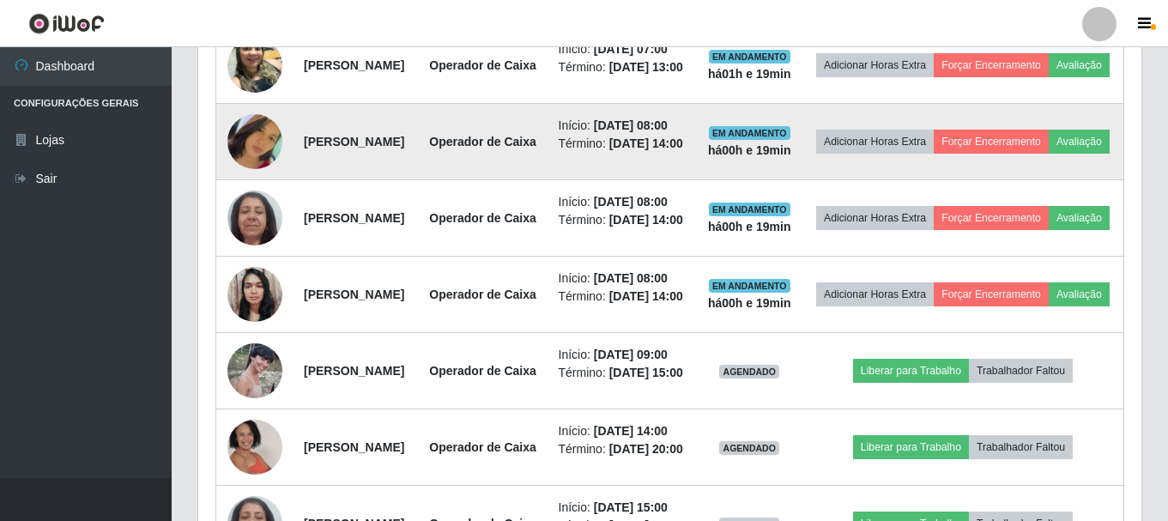
scroll to position [802, 0]
drag, startPoint x: 297, startPoint y: 209, endPoint x: 456, endPoint y: 231, distance: 160.2
click at [418, 179] on td "Joana Maria do Nascimento Catarino" at bounding box center [355, 141] width 124 height 76
copy strong "Joana Maria do Nascimento Catarino"
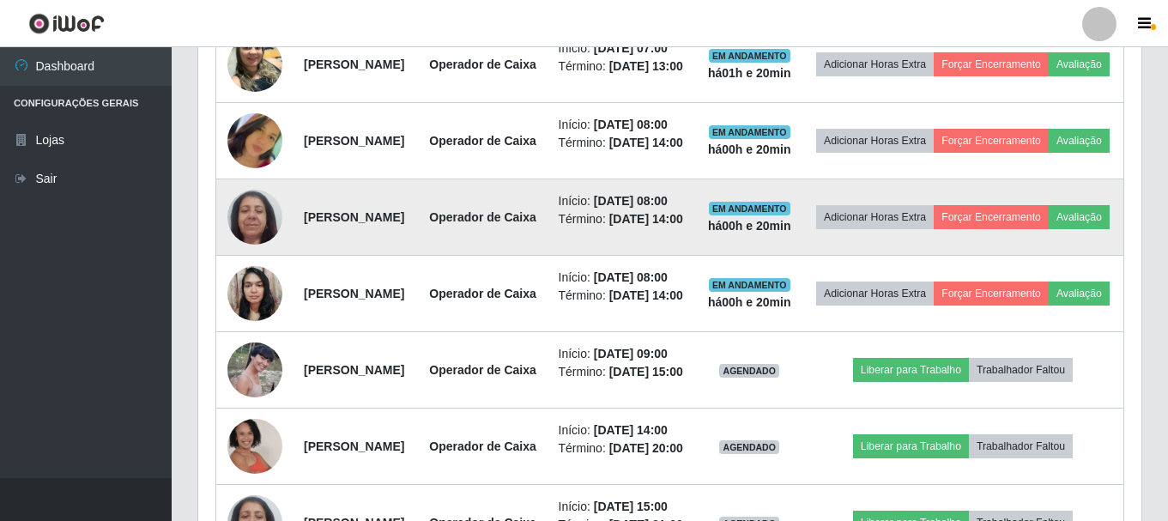
drag, startPoint x: 299, startPoint y: 317, endPoint x: 418, endPoint y: 356, distance: 125.6
click at [418, 256] on td "Maria Ivolnalda Lunguinho de Medeiros Galdino" at bounding box center [355, 217] width 124 height 76
copy strong "Maria Ivolnalda Lunguinho de Medeiros Galdino"
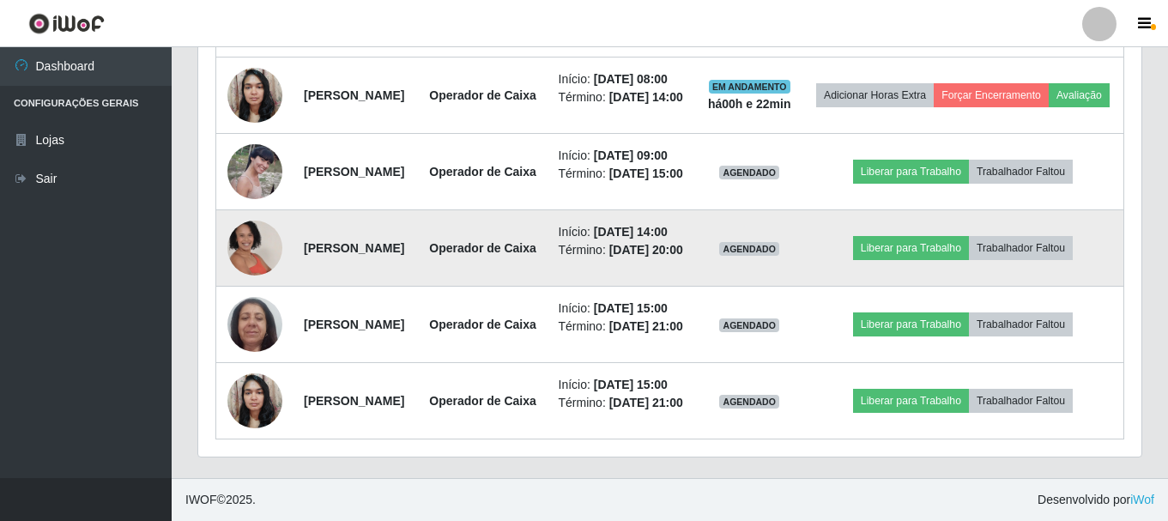
scroll to position [1060, 0]
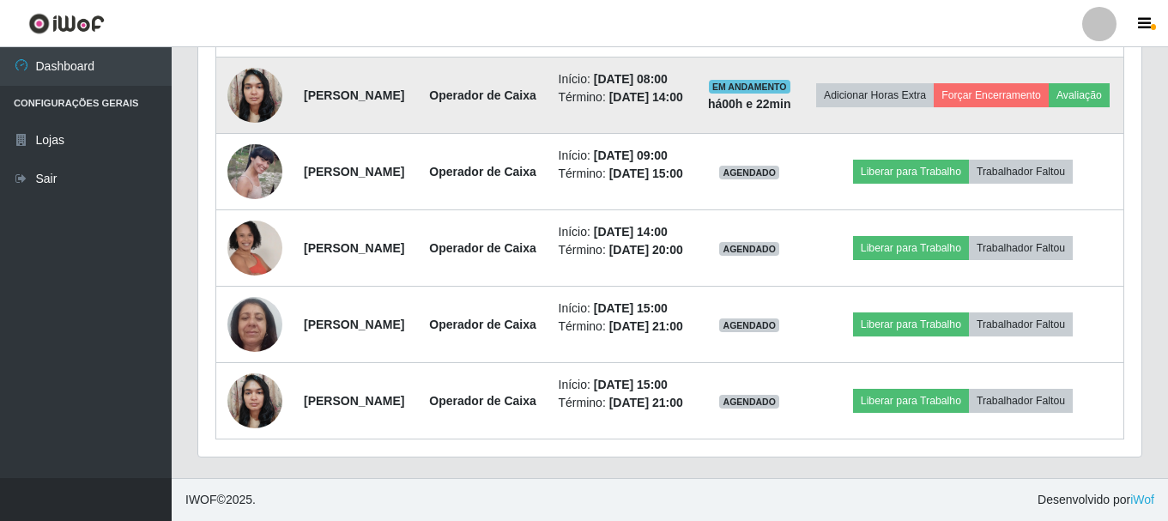
drag, startPoint x: 303, startPoint y: 178, endPoint x: 482, endPoint y: 178, distance: 179.3
click at [418, 134] on td "Camila da Silva Bezerra" at bounding box center [355, 95] width 124 height 76
copy strong "Camila da Silva Bezerra"
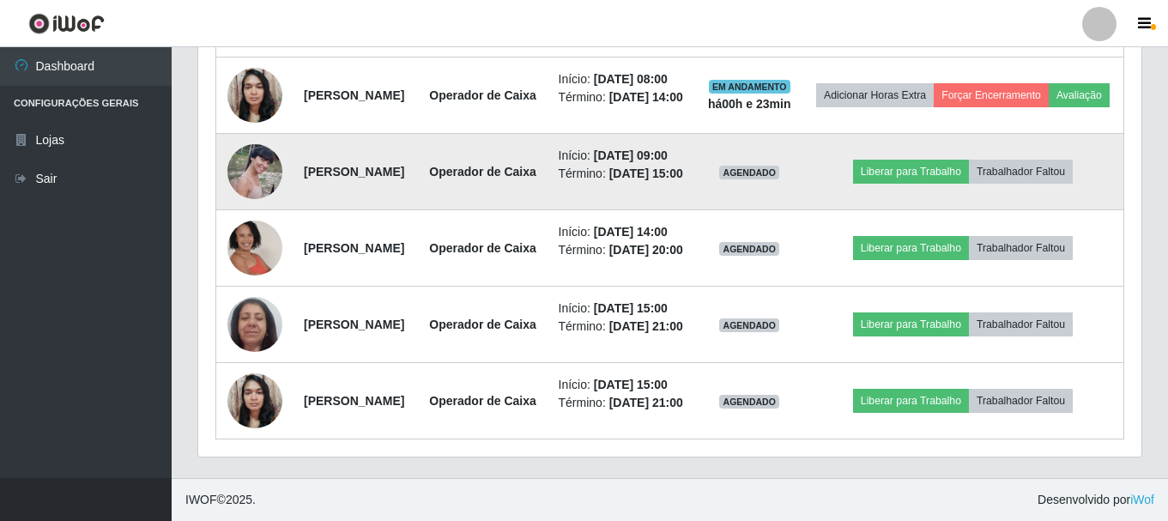
drag, startPoint x: 302, startPoint y: 290, endPoint x: 503, endPoint y: 288, distance: 200.8
click at [418, 210] on td "Rebeca Marta Galvão de Souza" at bounding box center [355, 172] width 124 height 76
copy strong "Rebeca Marta Galvão de Souza"
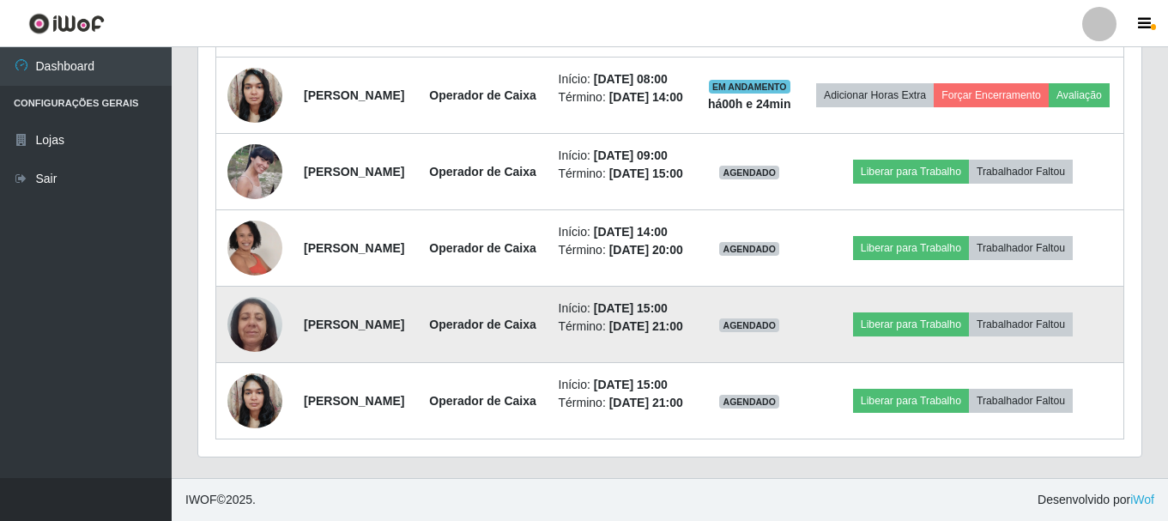
scroll to position [1231, 0]
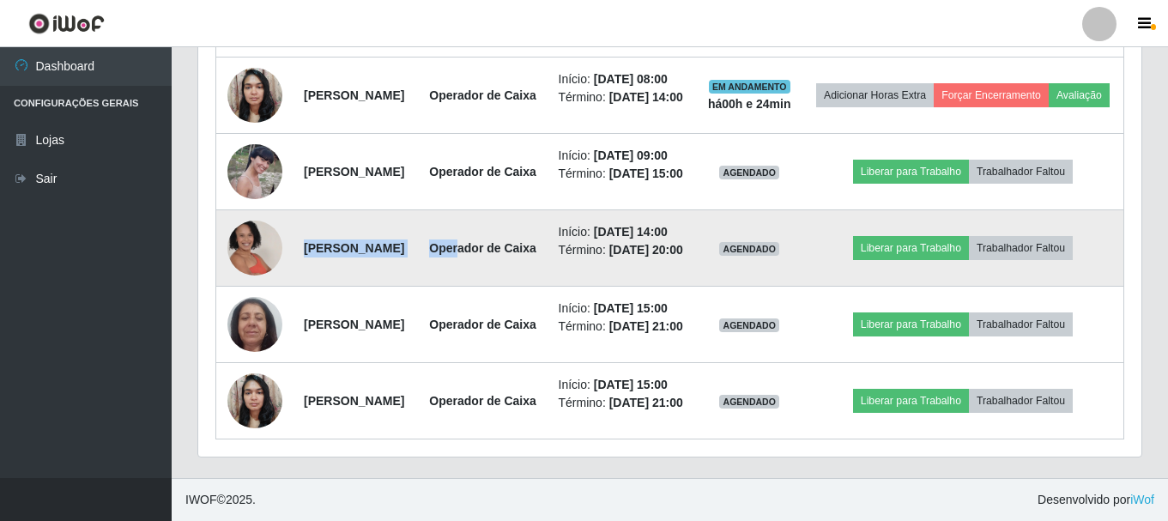
drag, startPoint x: 301, startPoint y: 227, endPoint x: 563, endPoint y: 199, distance: 263.2
click at [563, 210] on tr "Micarla Melo de Souza Cesário Operador de Caixa Início: 05/09/2025, 14:00 Térmi…" at bounding box center [670, 248] width 908 height 76
drag, startPoint x: 513, startPoint y: 210, endPoint x: 510, endPoint y: 172, distance: 37.9
click at [418, 210] on td "Micarla Melo de Souza Cesário" at bounding box center [355, 248] width 124 height 76
drag, startPoint x: 299, startPoint y: 221, endPoint x: 493, endPoint y: 219, distance: 193.9
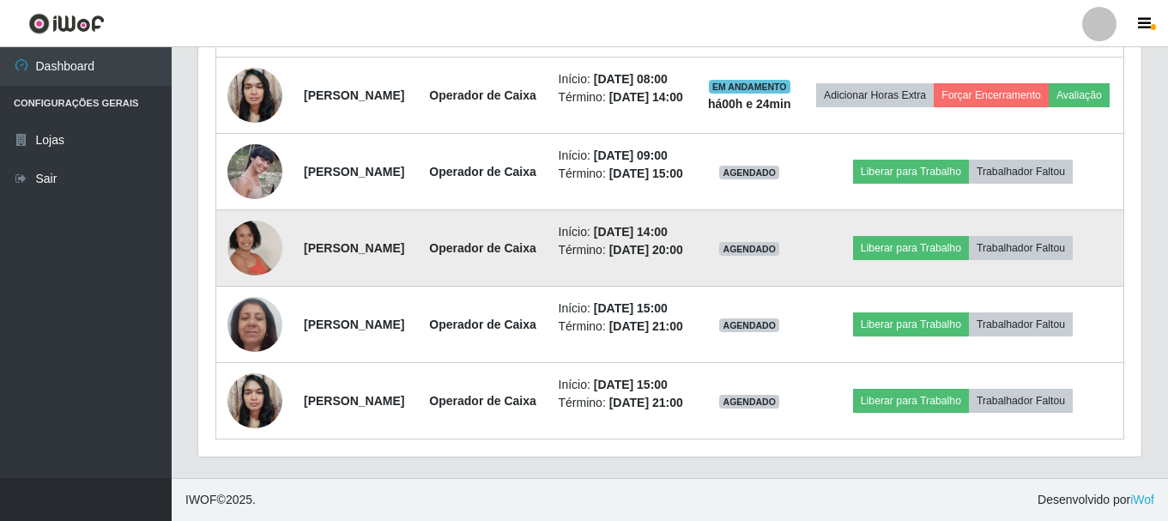
click at [418, 219] on td "Micarla Melo de Souza Cesário" at bounding box center [355, 248] width 124 height 76
copy strong "Micarla Melo de Souza Cesário"
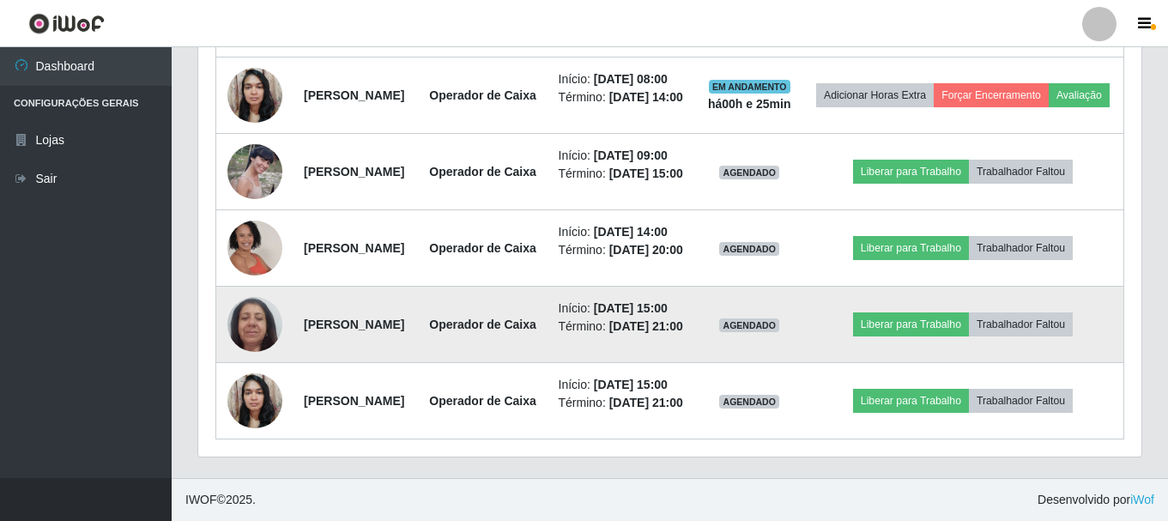
drag, startPoint x: 302, startPoint y: 317, endPoint x: 427, endPoint y: 352, distance: 129.9
click at [418, 352] on td "Maria Ivolnalda Lunguinho de Medeiros Galdino" at bounding box center [355, 325] width 124 height 76
copy strong "Maria Ivolnalda Lunguinho de Medeiros Galdino"
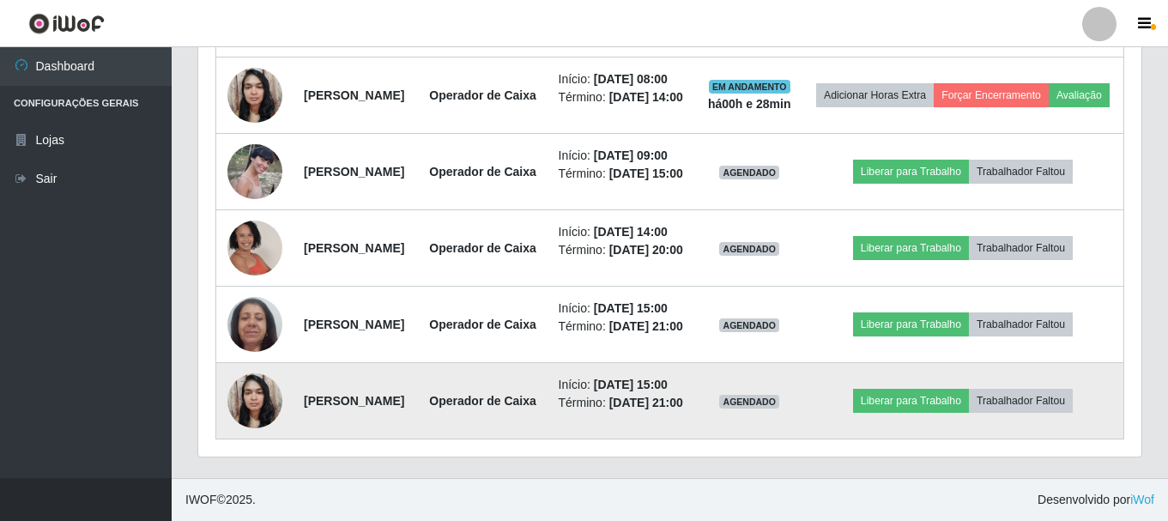
drag, startPoint x: 303, startPoint y: 435, endPoint x: 449, endPoint y: 432, distance: 145.9
click at [418, 432] on td "Camila da Silva Bezerra" at bounding box center [355, 401] width 124 height 76
copy strong "Camila da Silva Bezerra"
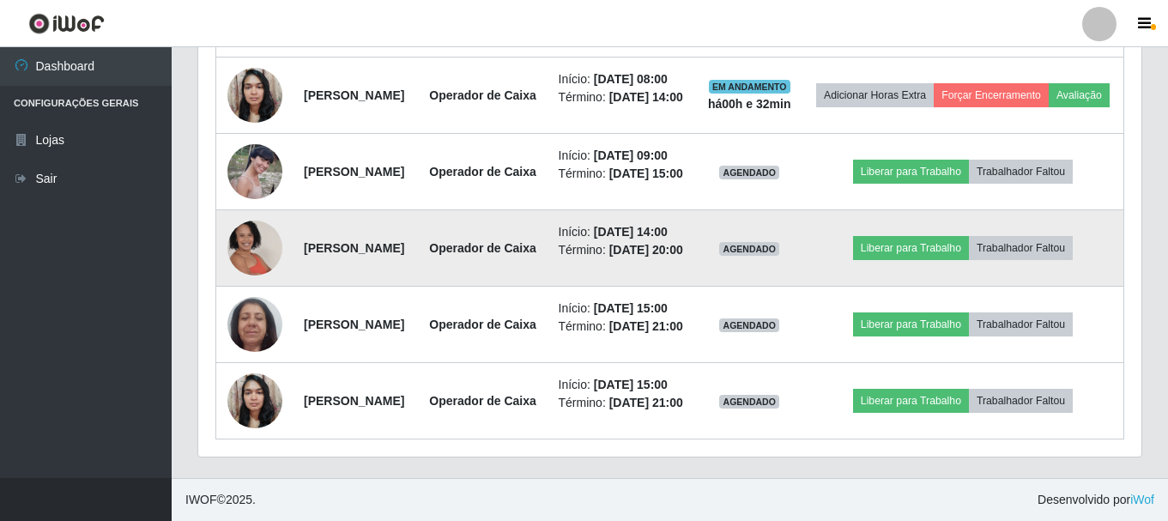
scroll to position [1021, 0]
